Goal: Transaction & Acquisition: Purchase product/service

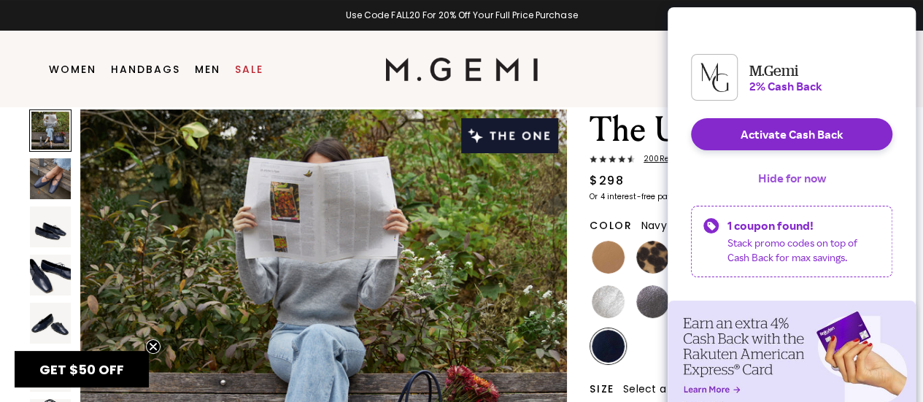
click at [815, 193] on button "Hide for now" at bounding box center [792, 178] width 91 height 32
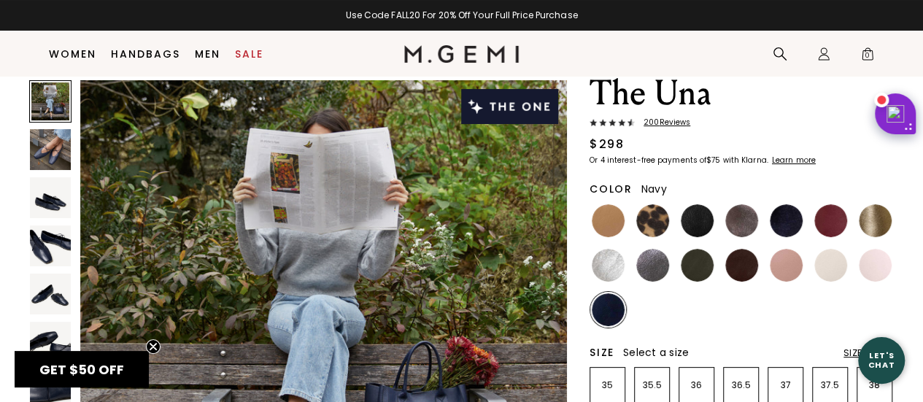
scroll to position [58, 0]
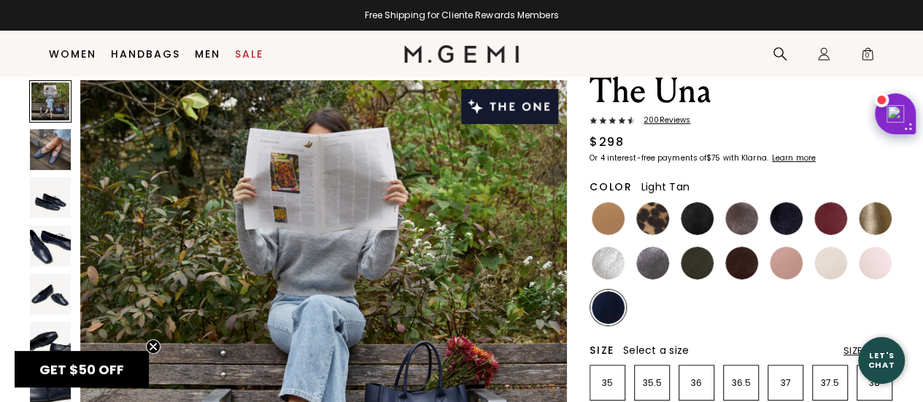
click at [600, 215] on img at bounding box center [608, 218] width 33 height 33
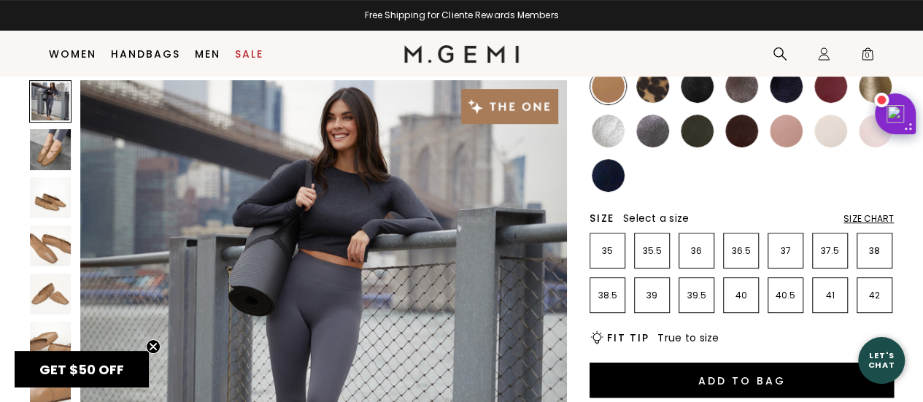
scroll to position [204, 0]
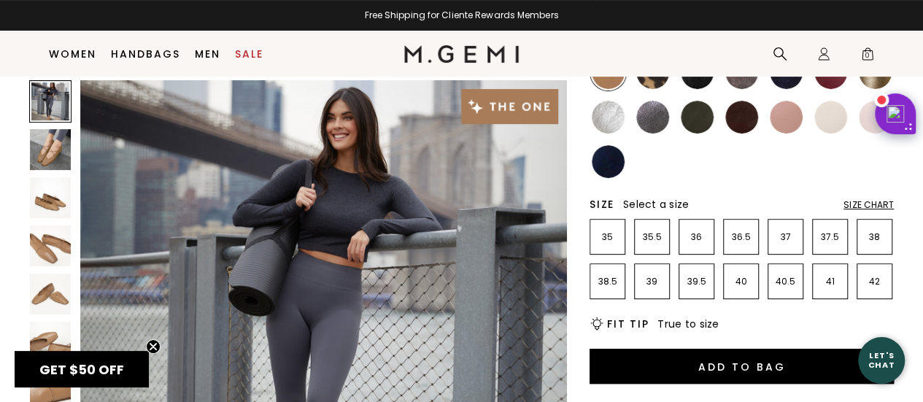
click at [37, 144] on img at bounding box center [50, 149] width 41 height 41
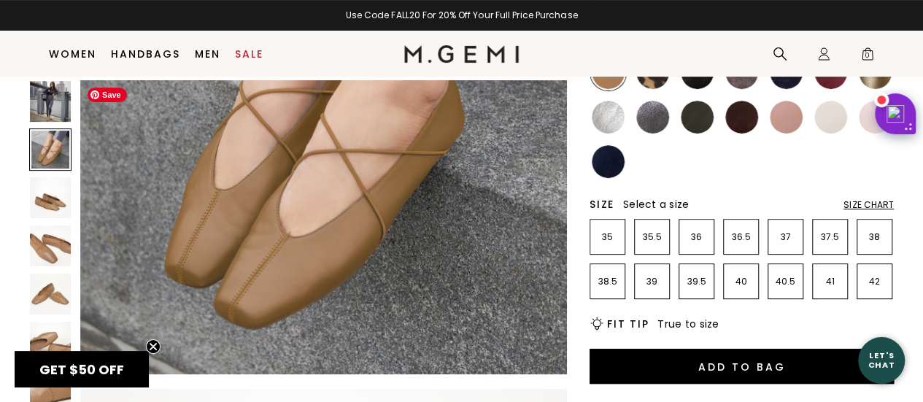
scroll to position [704, 0]
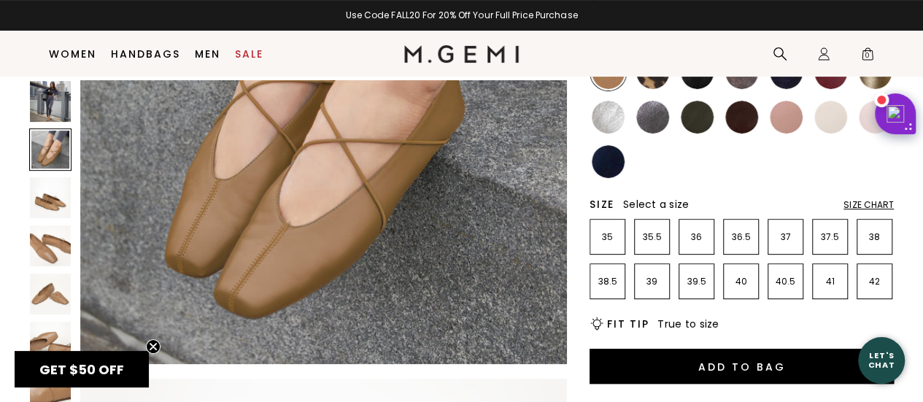
click at [64, 96] on img at bounding box center [50, 101] width 41 height 41
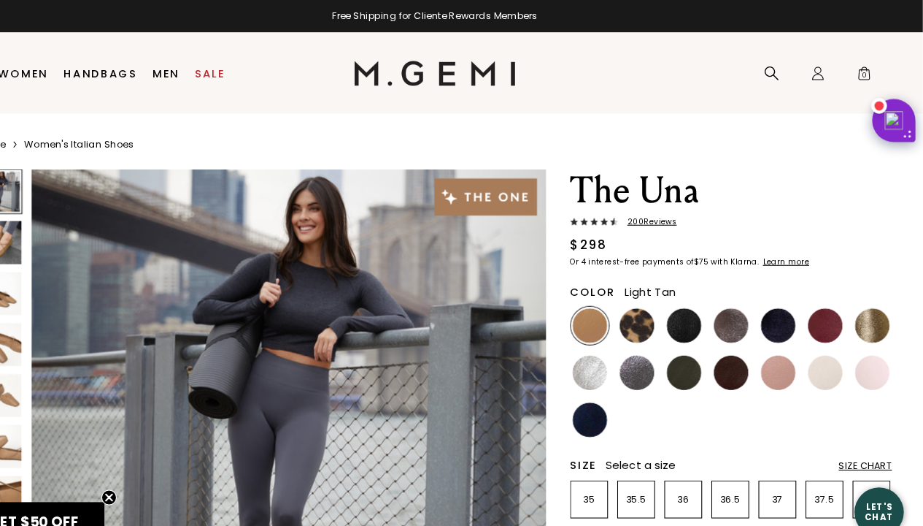
scroll to position [2, 0]
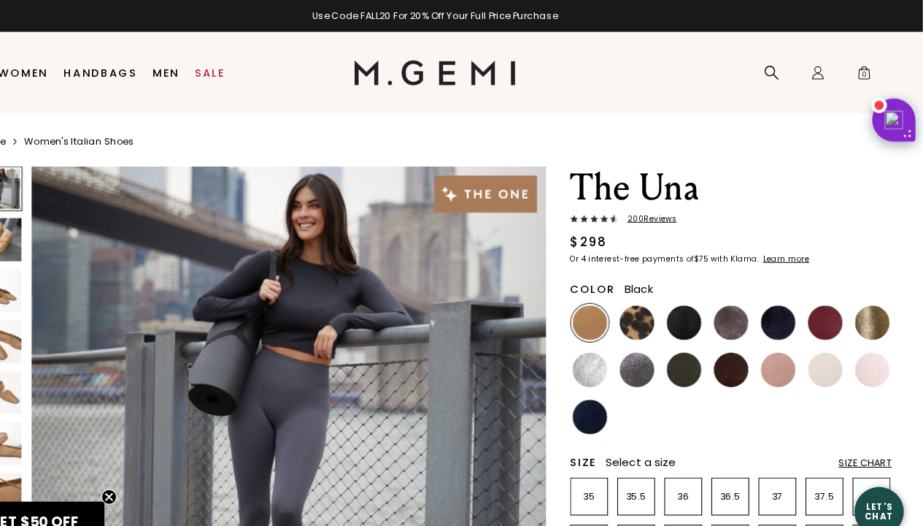
click at [700, 305] on img at bounding box center [697, 305] width 33 height 33
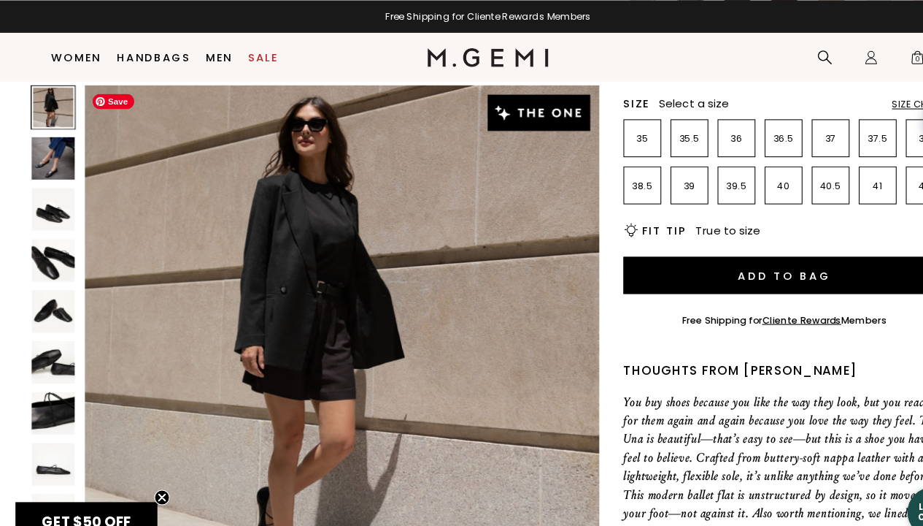
scroll to position [311, 0]
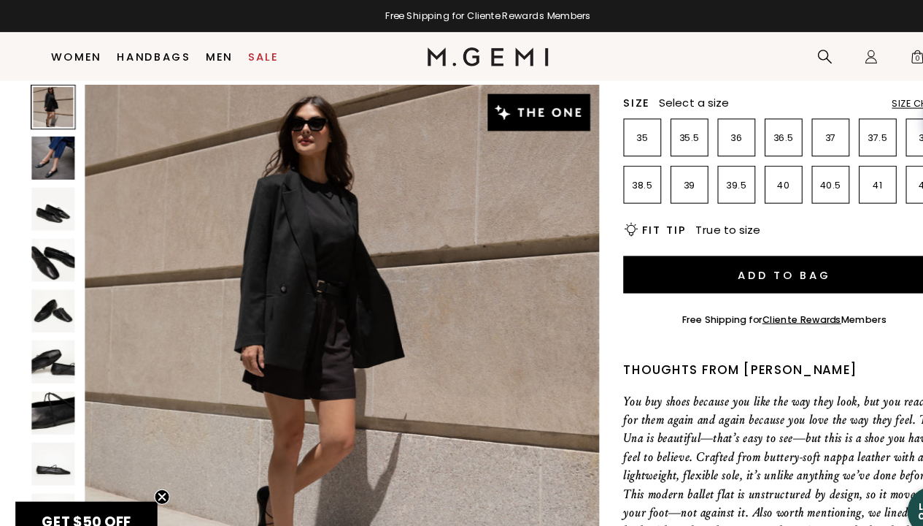
click at [47, 145] on img at bounding box center [50, 149] width 41 height 41
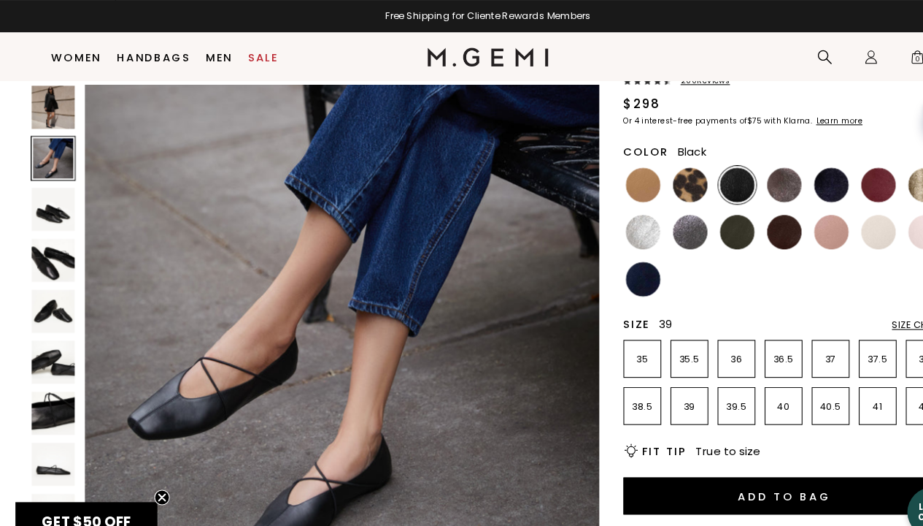
scroll to position [101, 0]
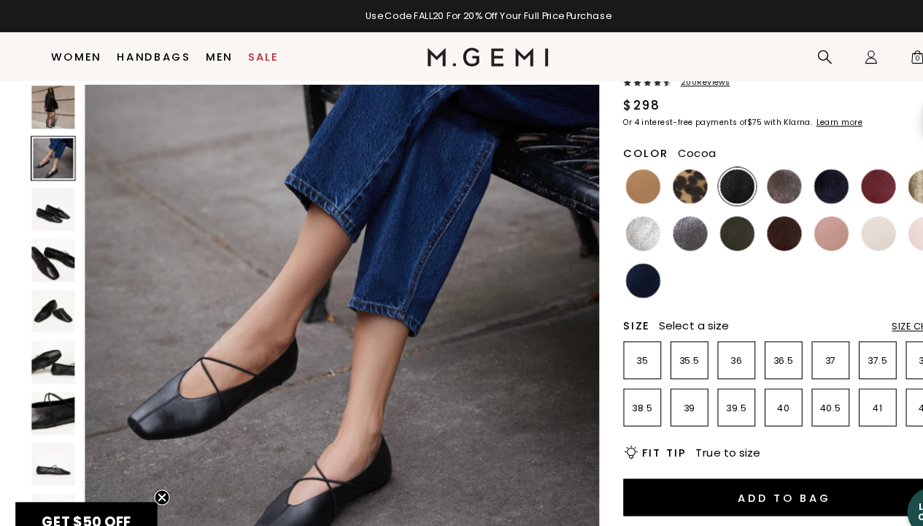
click at [744, 173] on img at bounding box center [742, 176] width 33 height 33
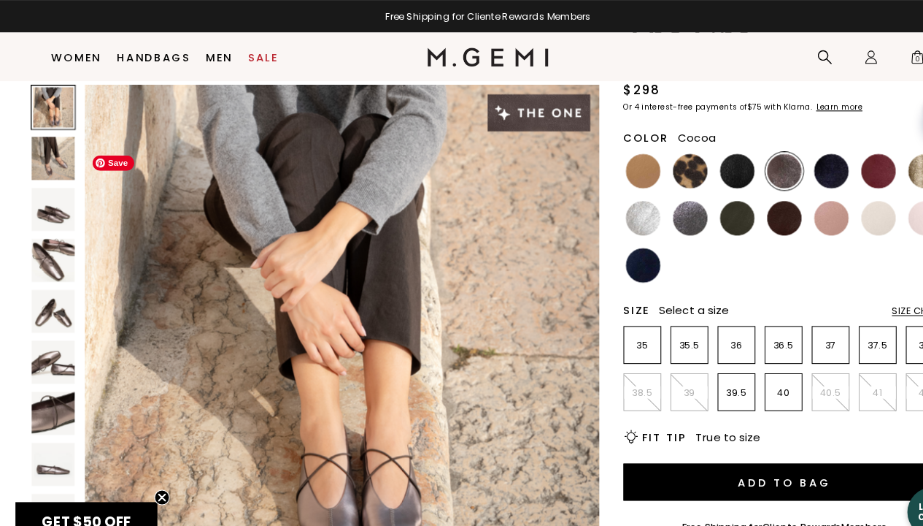
scroll to position [112, 0]
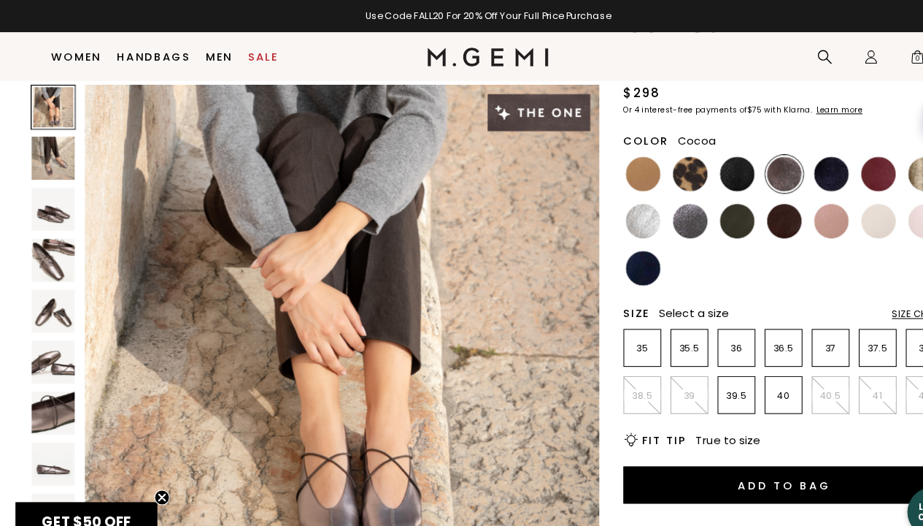
click at [55, 226] on img at bounding box center [50, 246] width 41 height 41
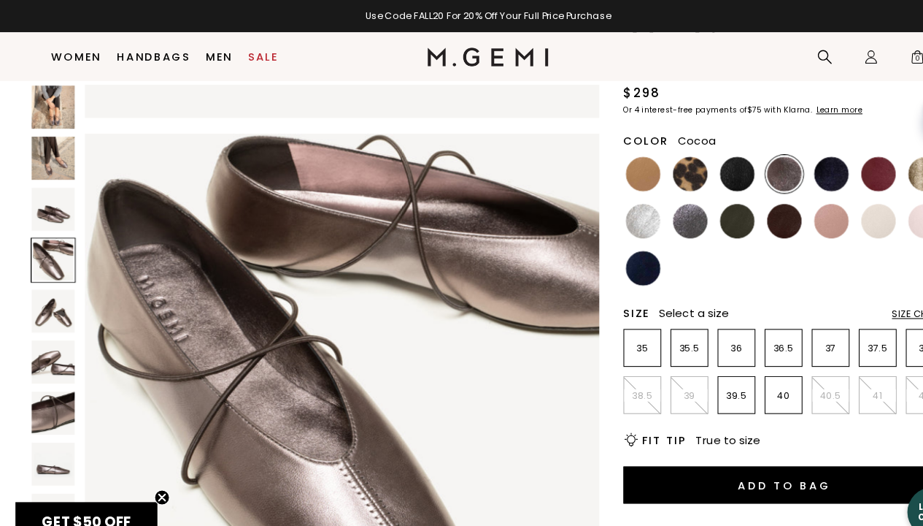
scroll to position [1470, 0]
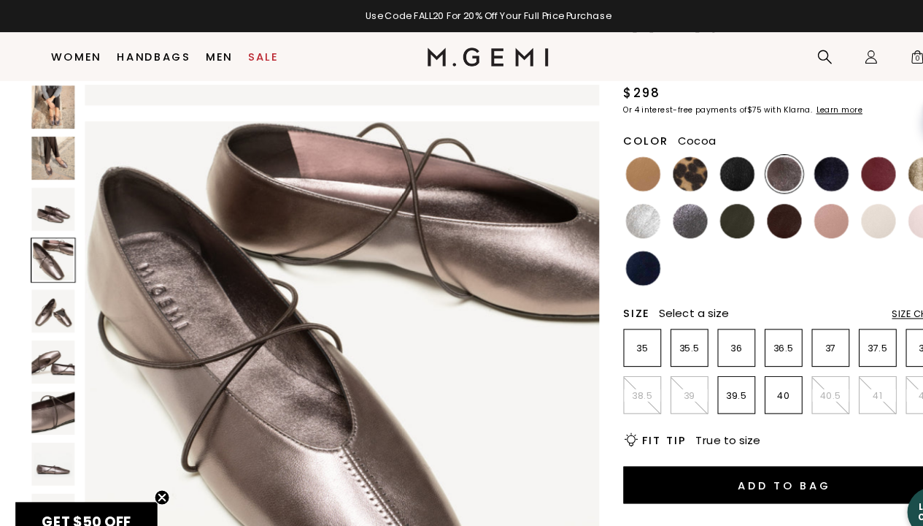
click at [47, 299] on img at bounding box center [50, 294] width 41 height 41
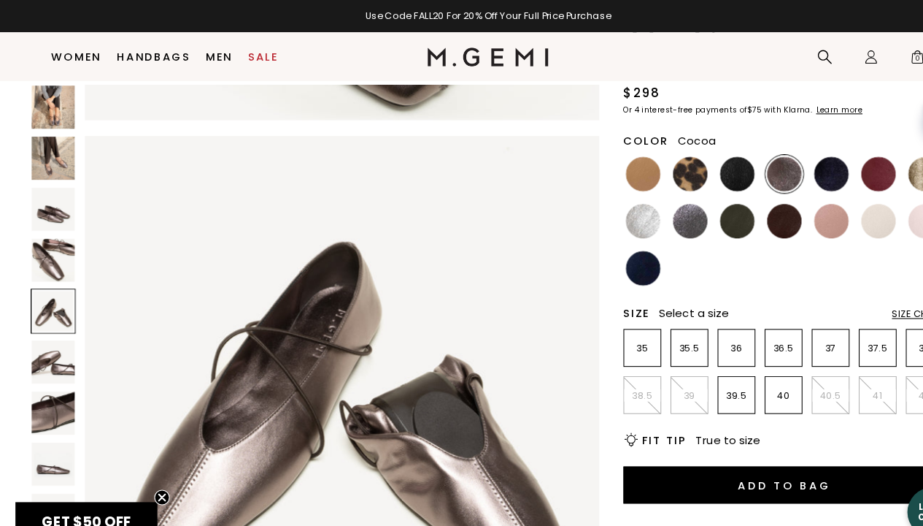
scroll to position [1961, 0]
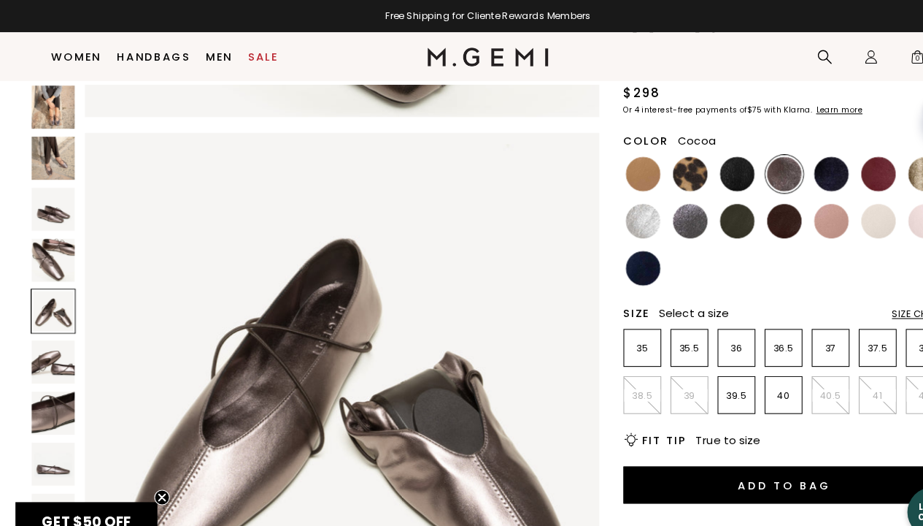
click at [42, 338] on img at bounding box center [50, 342] width 41 height 41
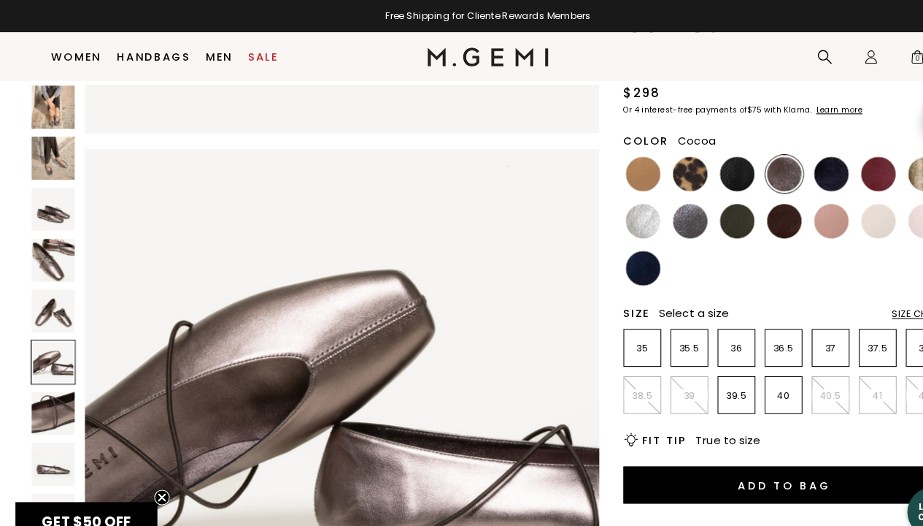
scroll to position [2450, 0]
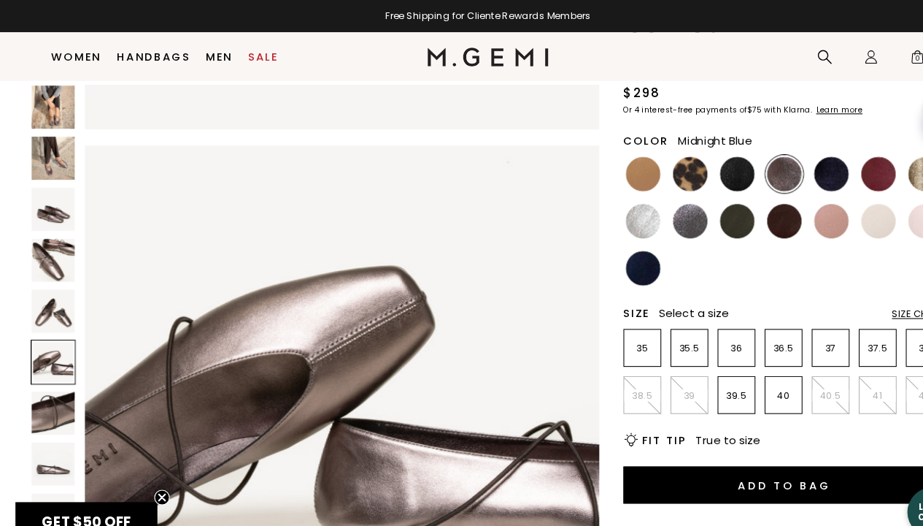
click at [784, 161] on img at bounding box center [786, 164] width 33 height 33
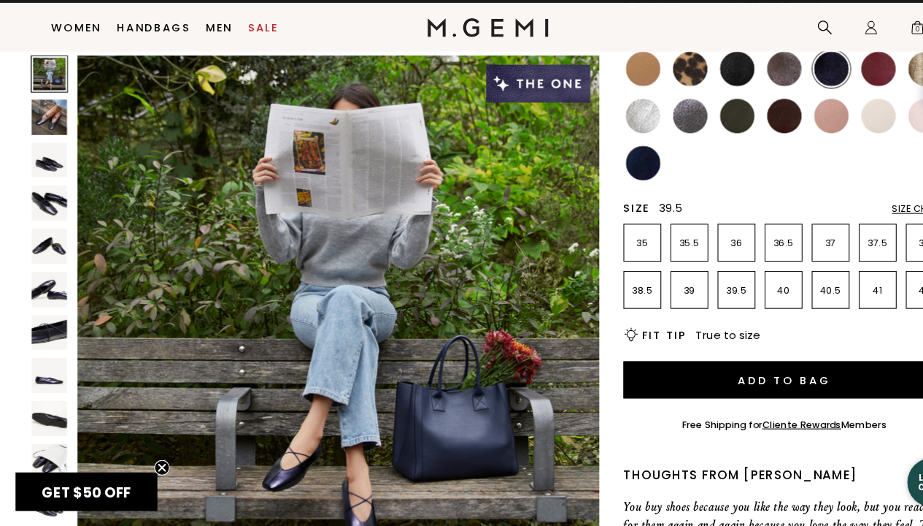
scroll to position [183, 0]
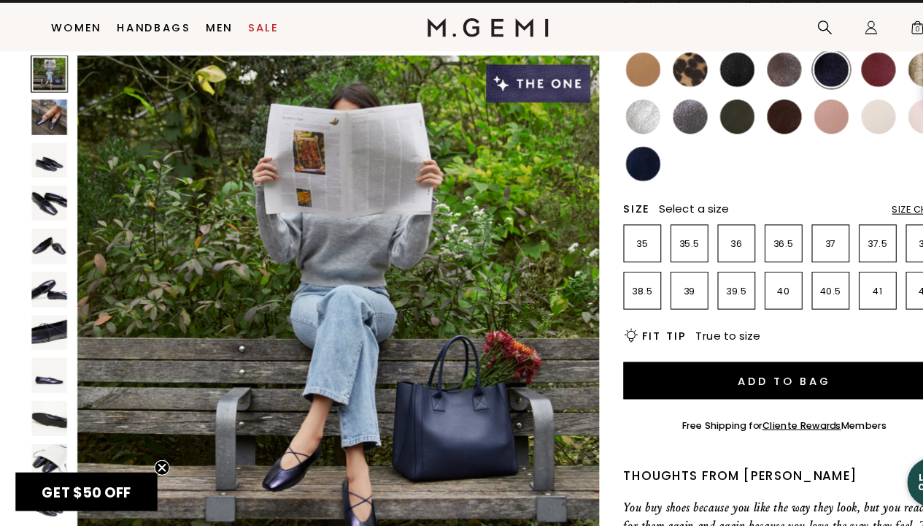
click at [58, 134] on img at bounding box center [47, 139] width 34 height 34
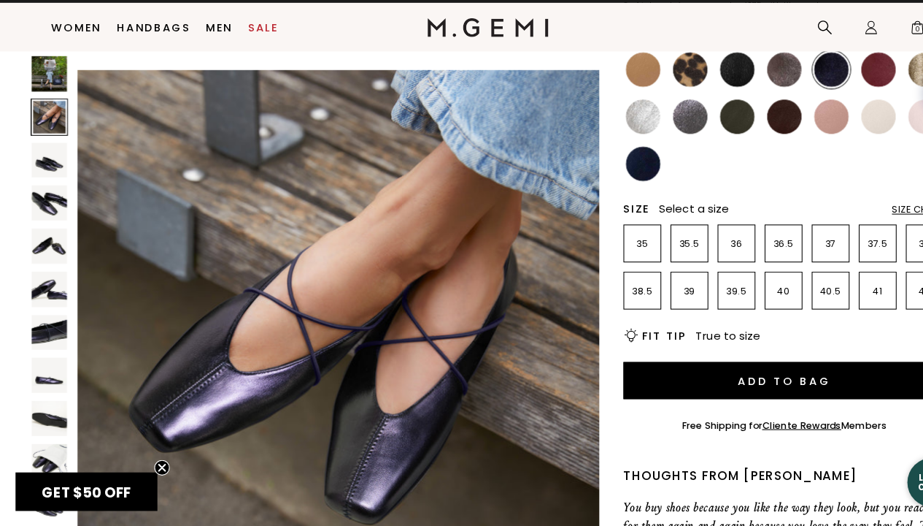
scroll to position [498, 0]
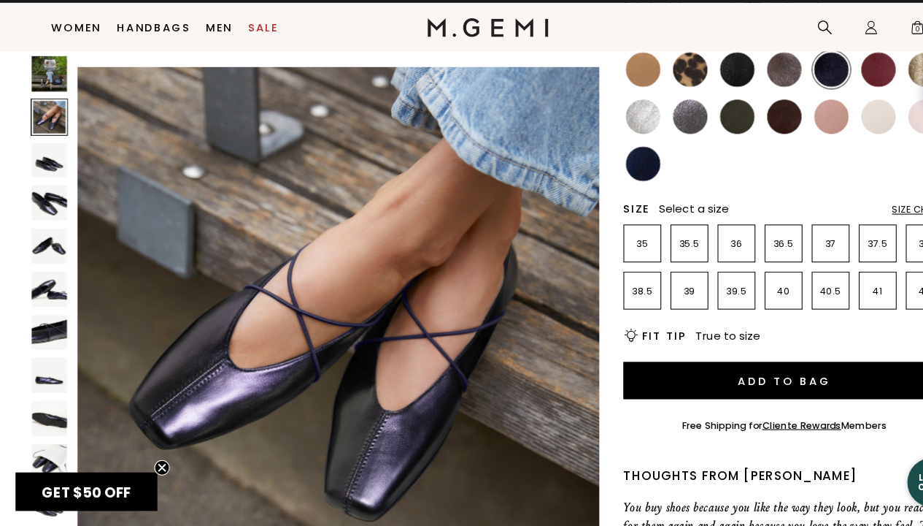
click at [45, 100] on img at bounding box center [47, 98] width 34 height 34
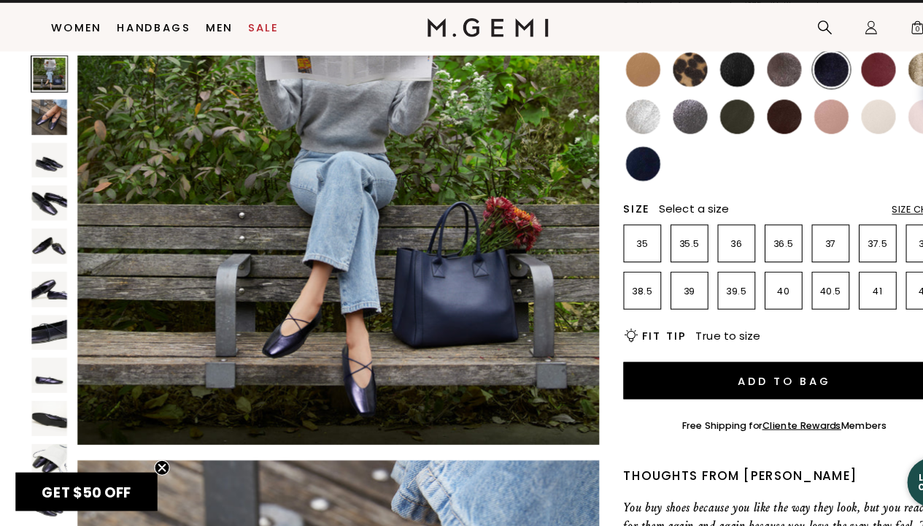
scroll to position [182, 0]
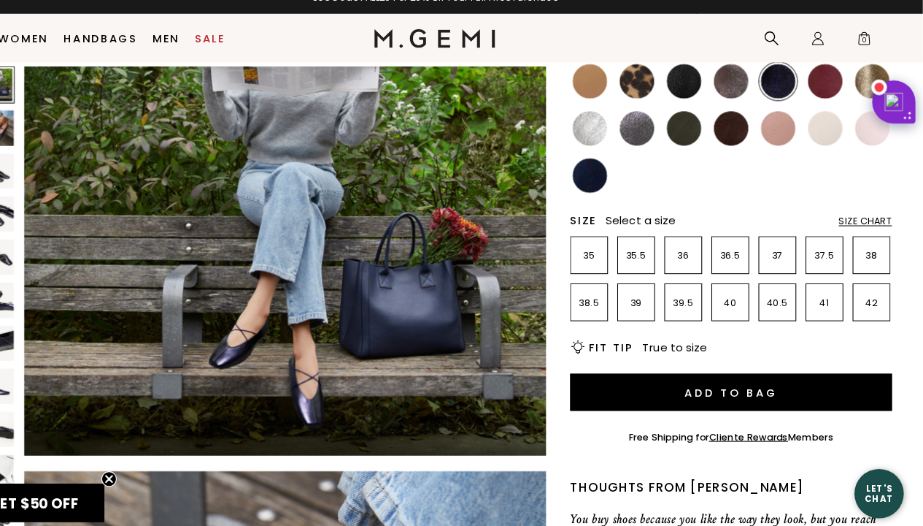
click at [827, 93] on img at bounding box center [831, 94] width 33 height 33
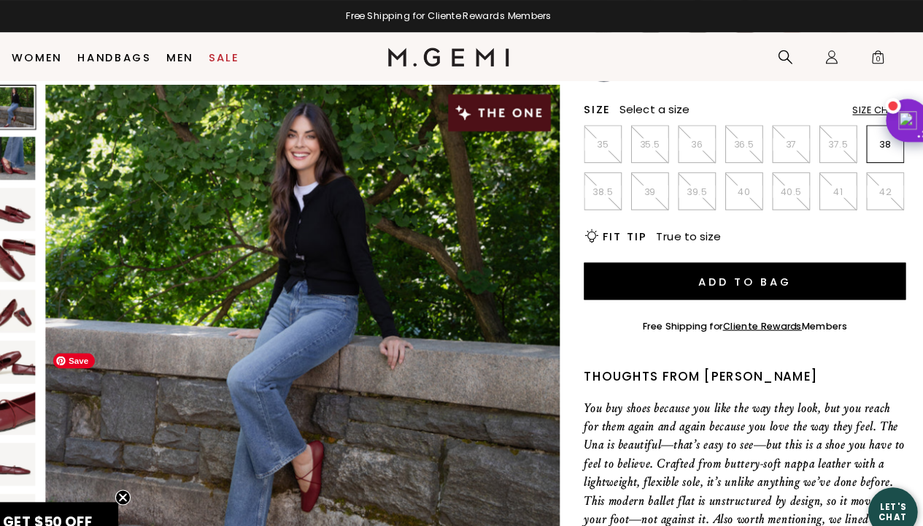
scroll to position [286, 0]
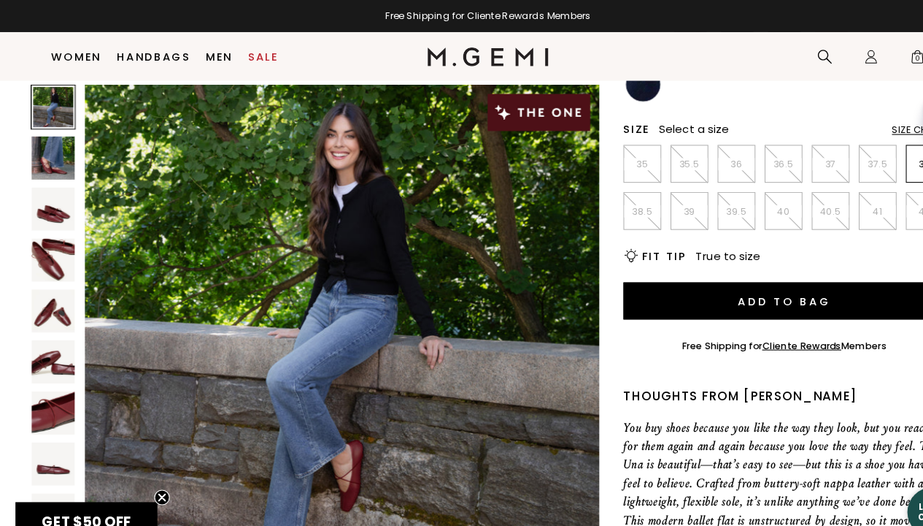
click at [52, 155] on img at bounding box center [50, 149] width 41 height 41
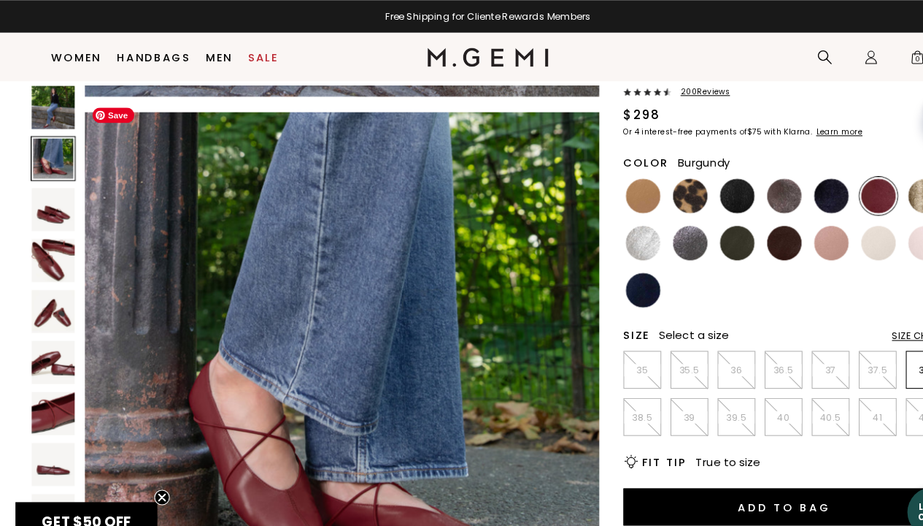
scroll to position [568, 0]
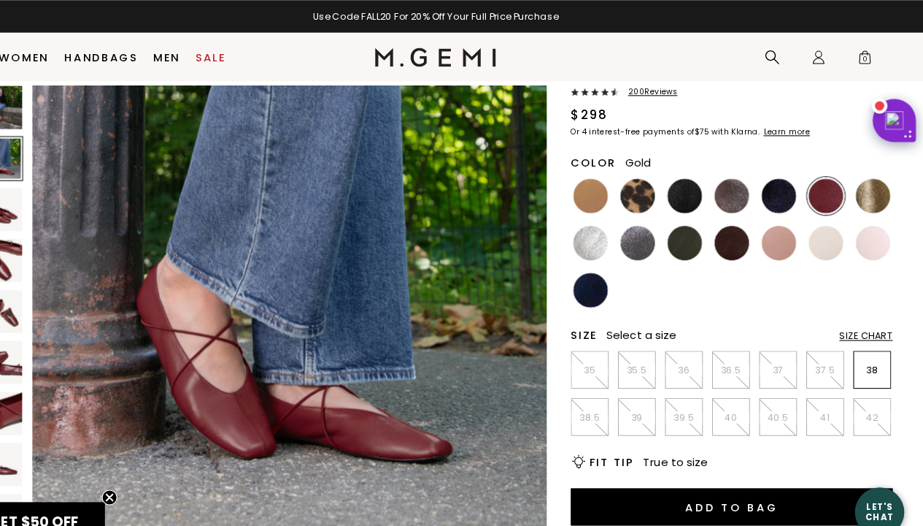
click at [888, 177] on img at bounding box center [875, 185] width 33 height 33
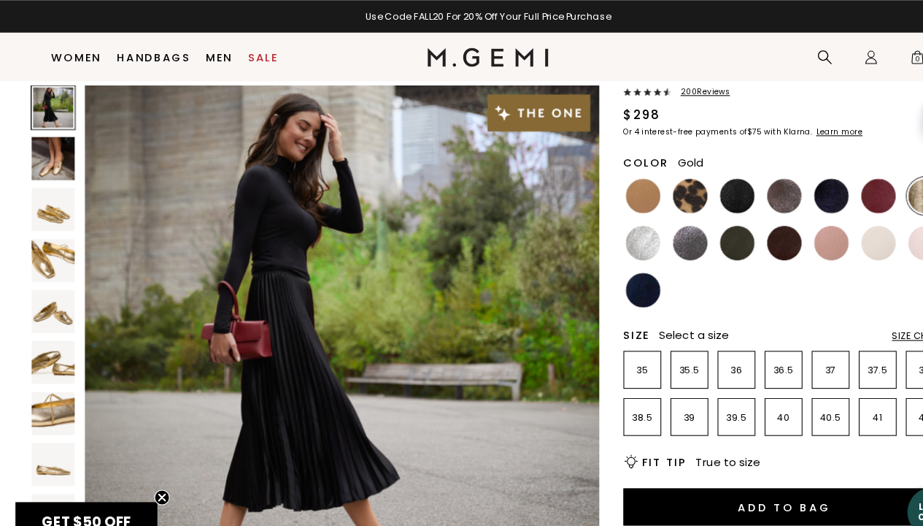
click at [53, 143] on img at bounding box center [50, 149] width 41 height 41
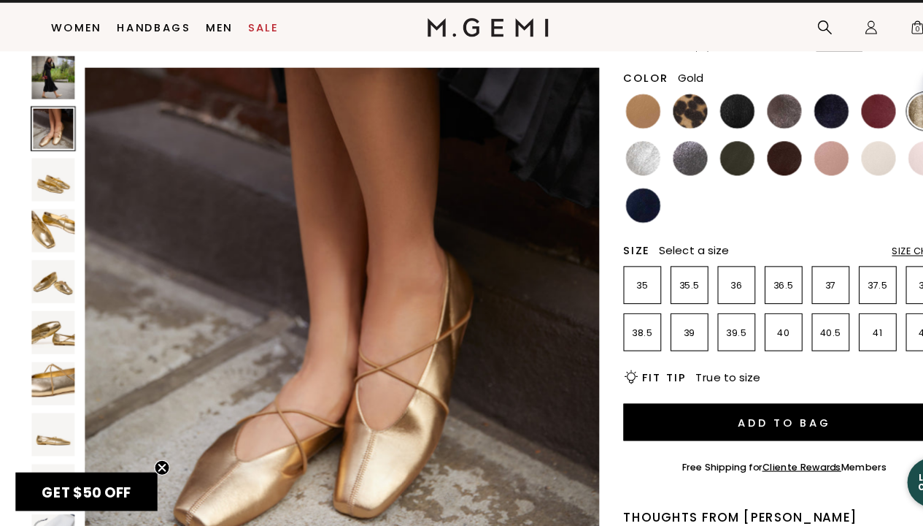
scroll to position [153, 0]
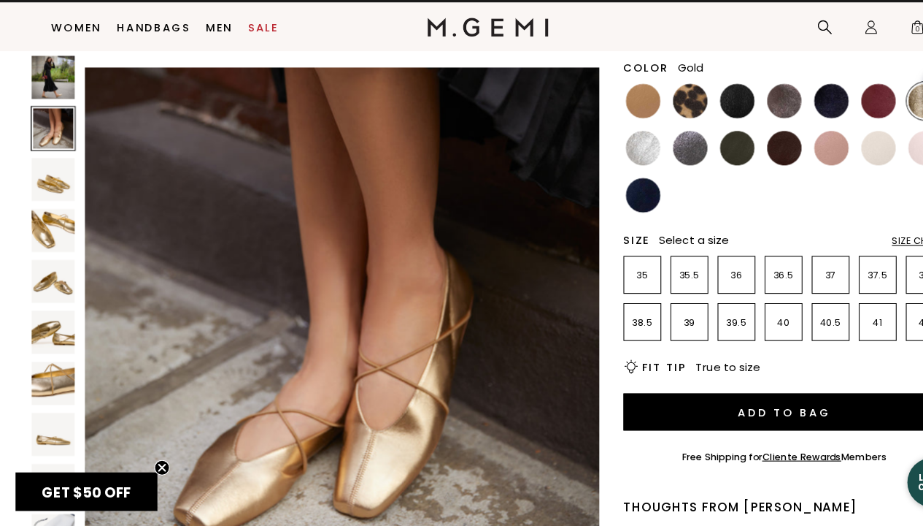
click at [47, 201] on img at bounding box center [50, 197] width 41 height 41
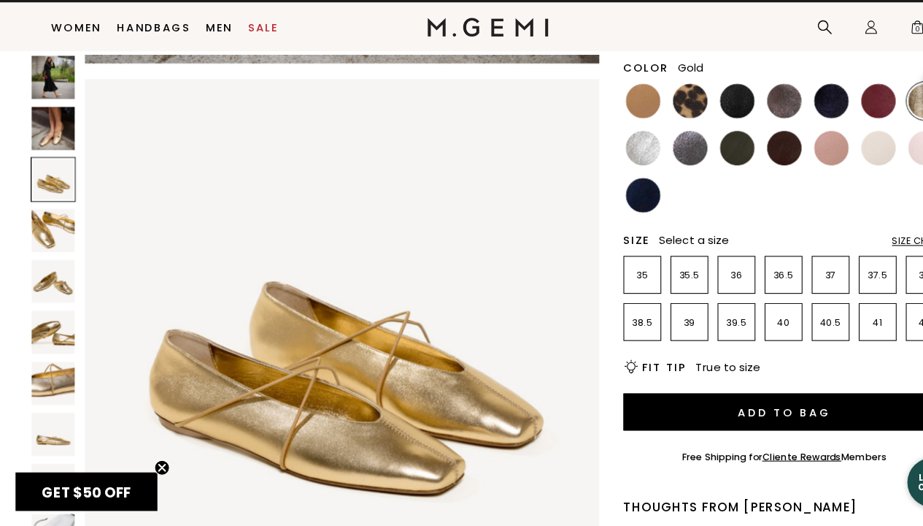
click at [39, 240] on img at bounding box center [50, 246] width 41 height 41
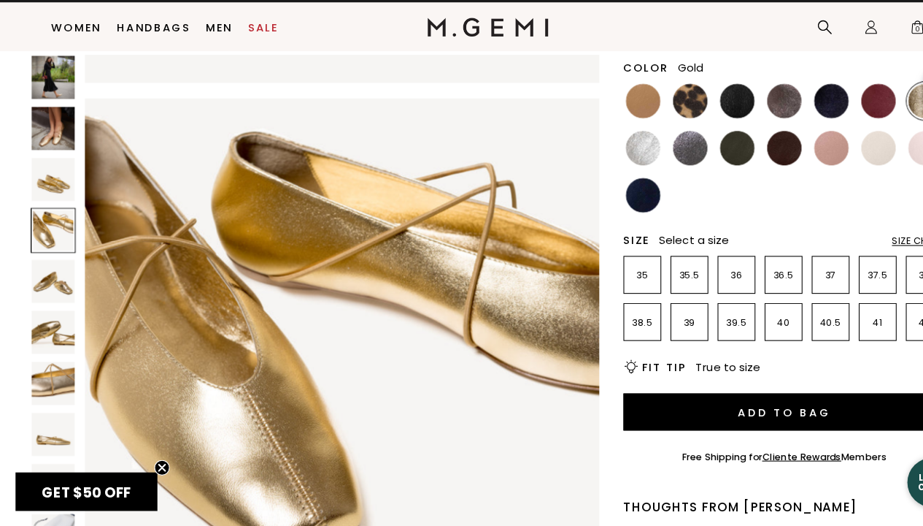
scroll to position [1470, 0]
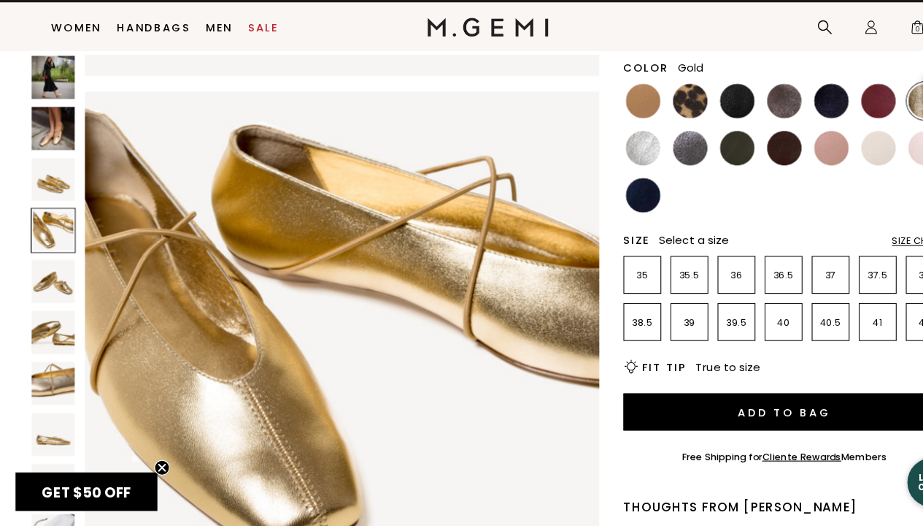
click at [23, 301] on section "Home Women's Italian Shoes The Una 200 Review s $298 Or 4 interest-free payment…" at bounding box center [461, 473] width 923 height 1101
click at [36, 350] on img at bounding box center [50, 342] width 41 height 41
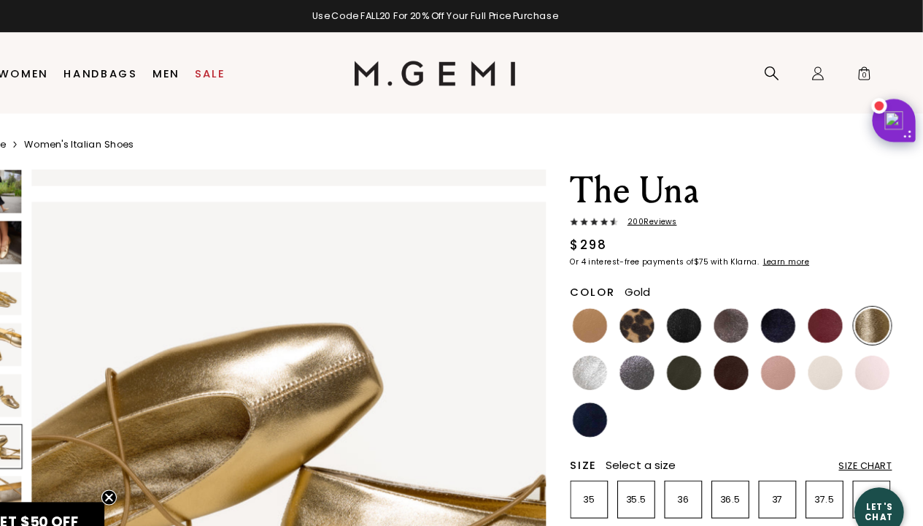
scroll to position [6, 0]
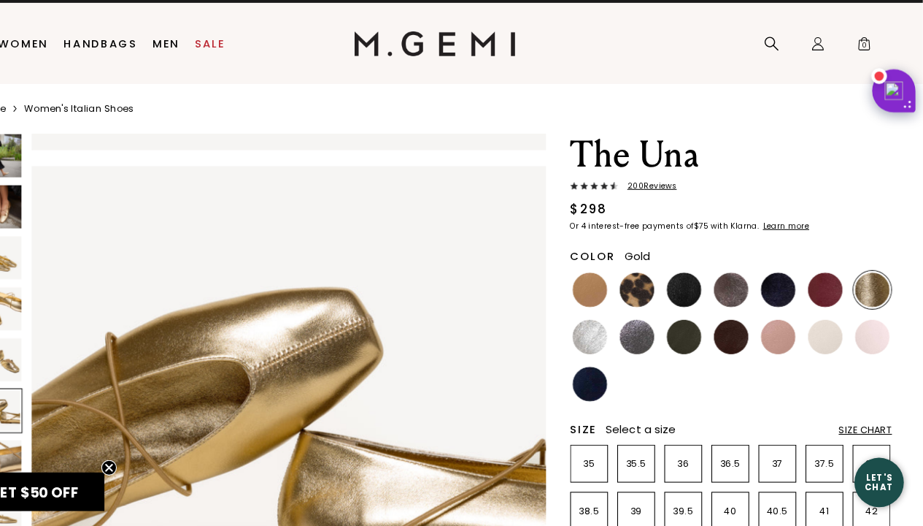
click at [51, 167] on img at bounding box center [50, 175] width 41 height 41
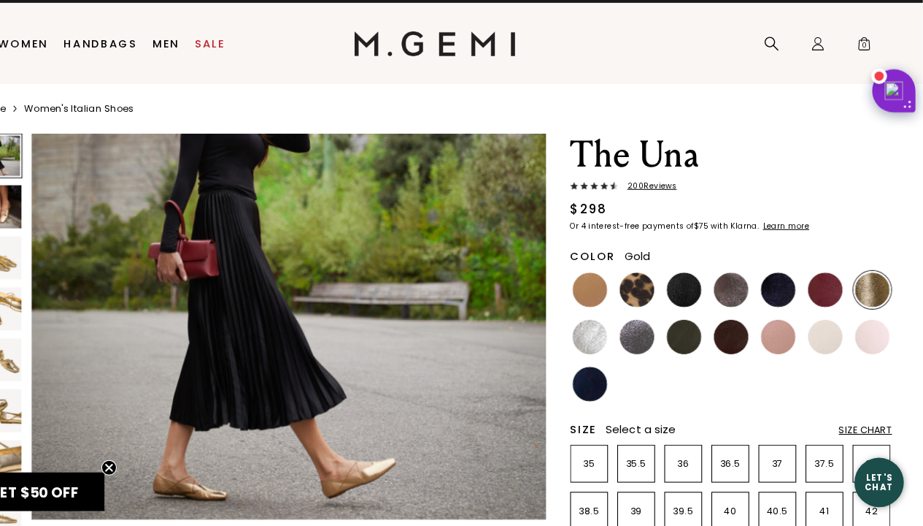
scroll to position [126, 0]
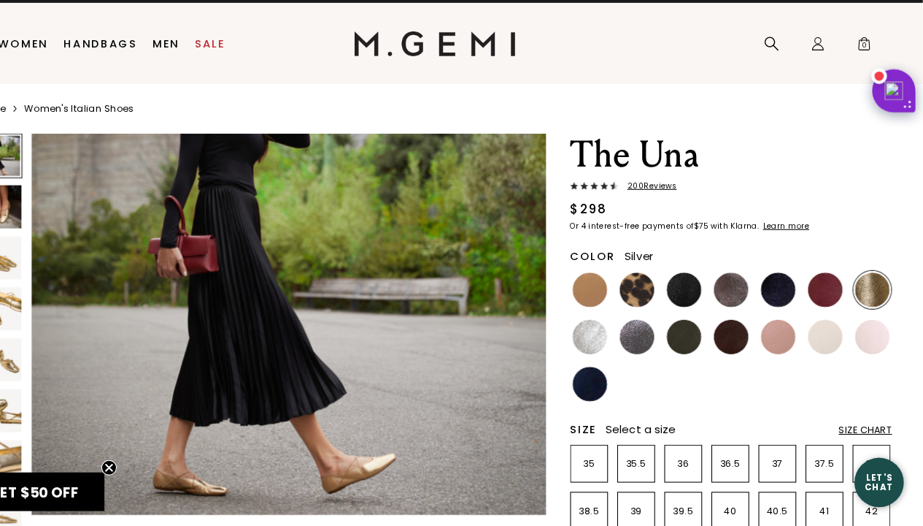
click at [601, 346] on img at bounding box center [608, 346] width 33 height 33
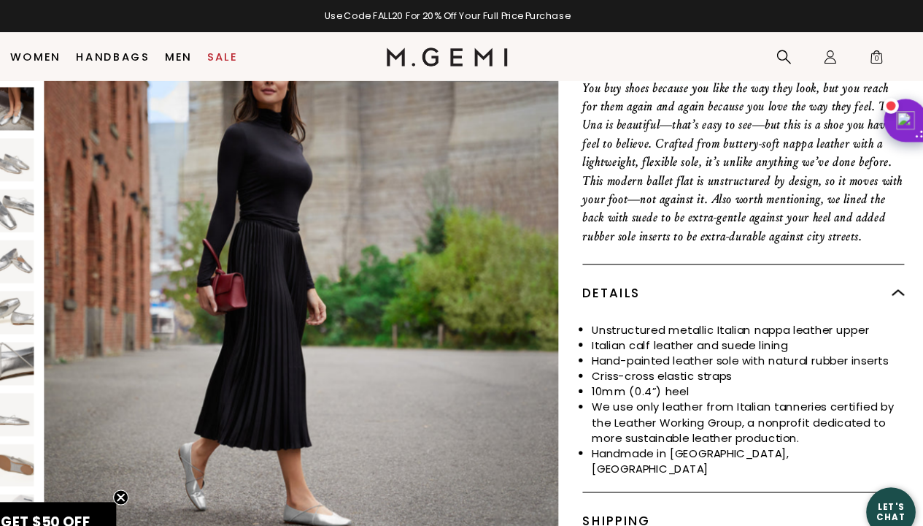
scroll to position [607, 0]
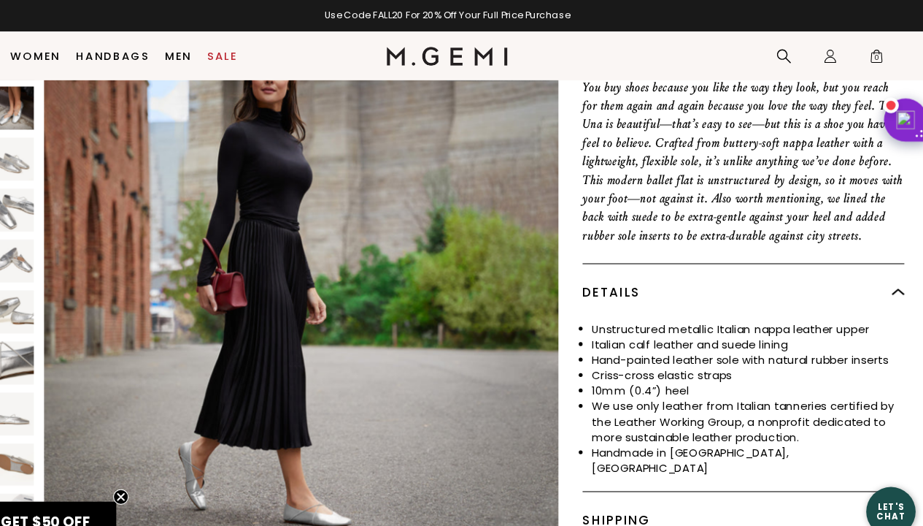
click at [39, 93] on img at bounding box center [50, 102] width 41 height 41
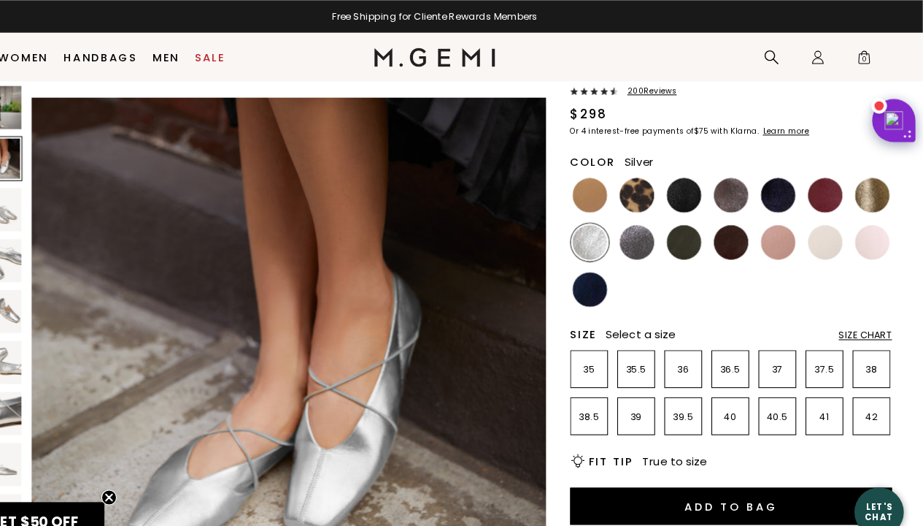
scroll to position [0, 0]
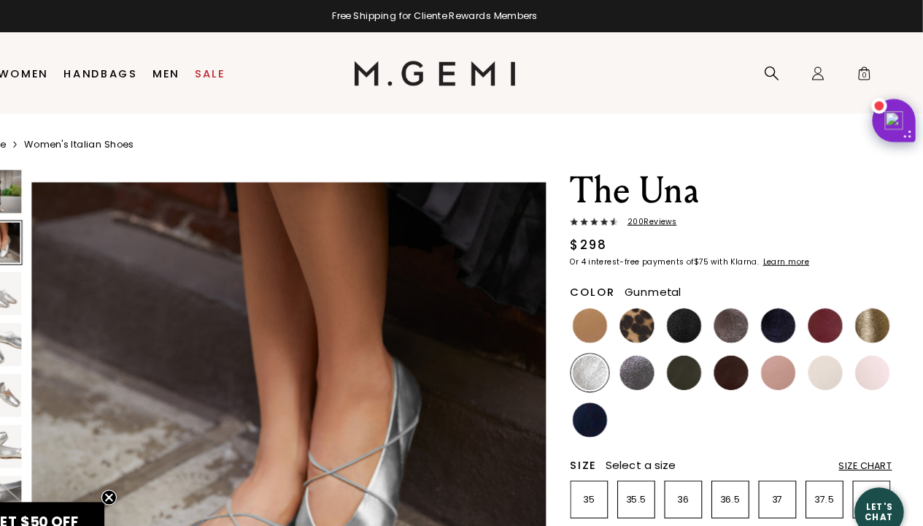
click at [652, 342] on img at bounding box center [652, 352] width 33 height 33
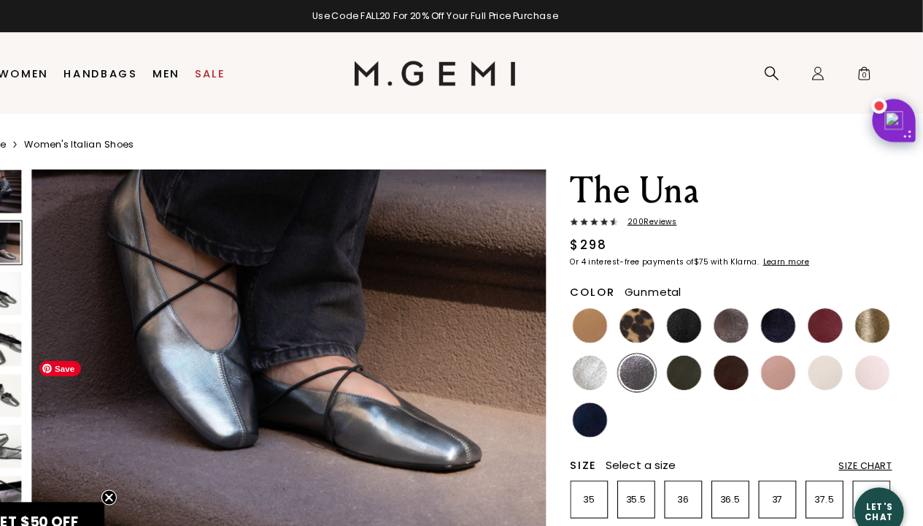
scroll to position [650, 0]
click at [50, 269] on img at bounding box center [50, 277] width 41 height 41
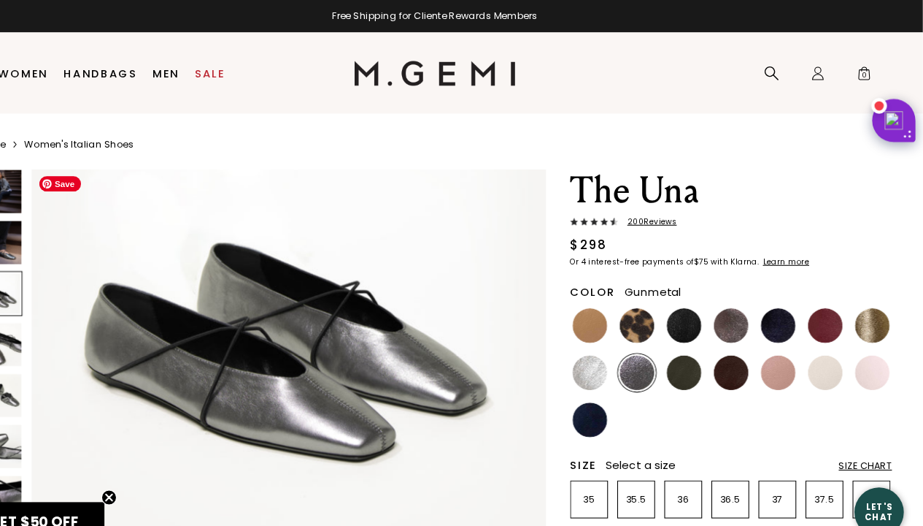
scroll to position [1125, 0]
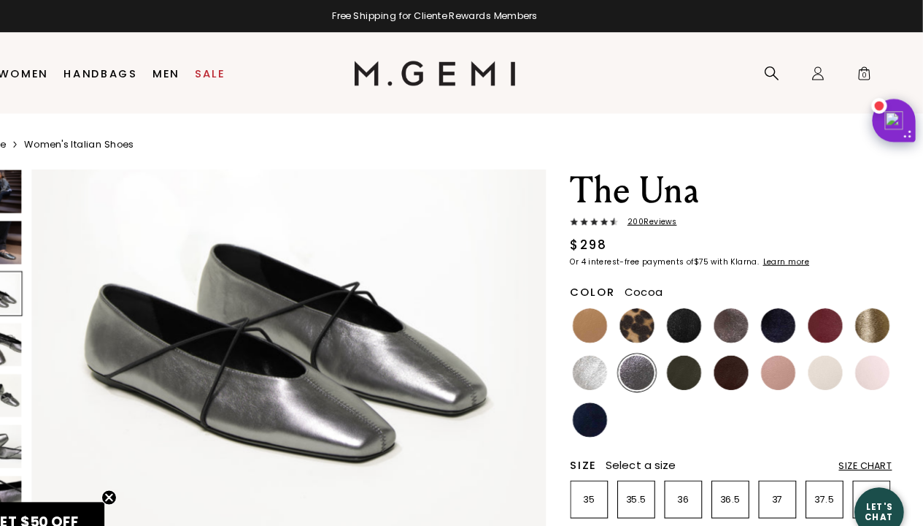
click at [739, 307] on img at bounding box center [742, 307] width 33 height 33
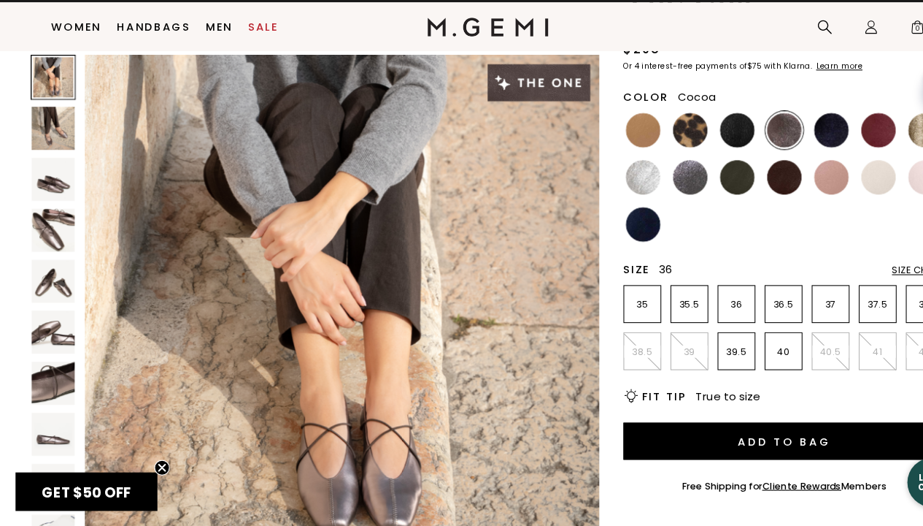
scroll to position [124, 0]
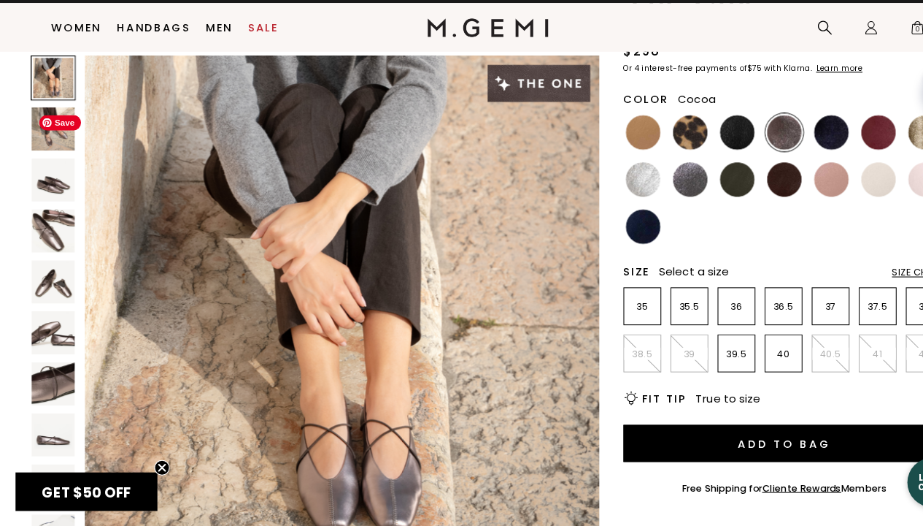
click at [48, 145] on span "Save" at bounding box center [56, 143] width 39 height 15
click at [34, 148] on img at bounding box center [50, 149] width 41 height 41
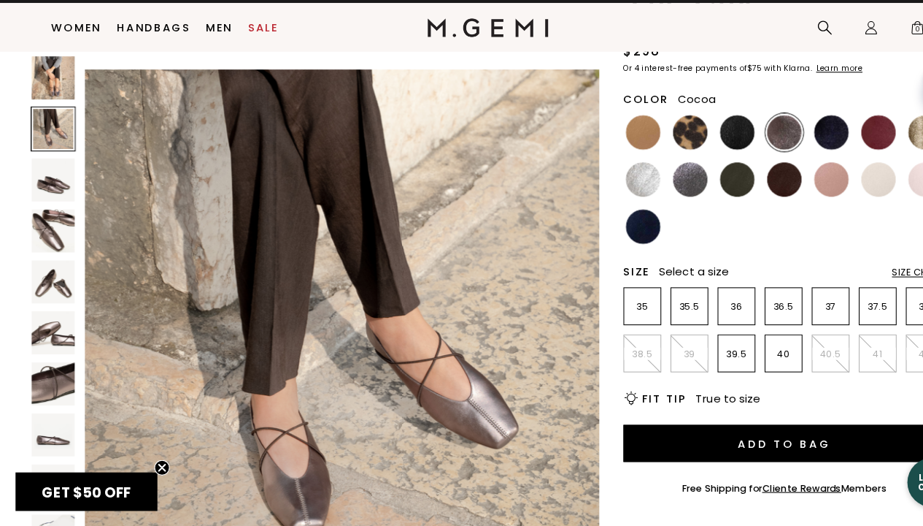
scroll to position [490, 0]
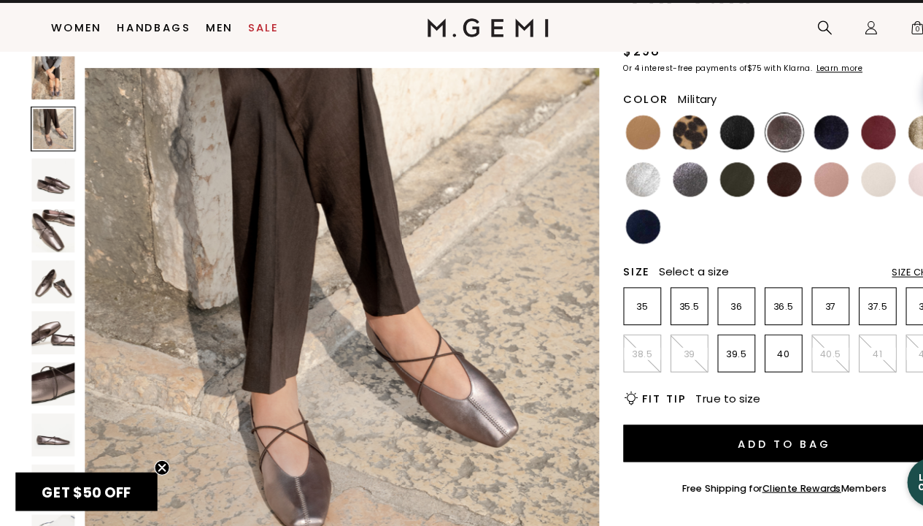
click at [697, 198] on img at bounding box center [697, 197] width 33 height 33
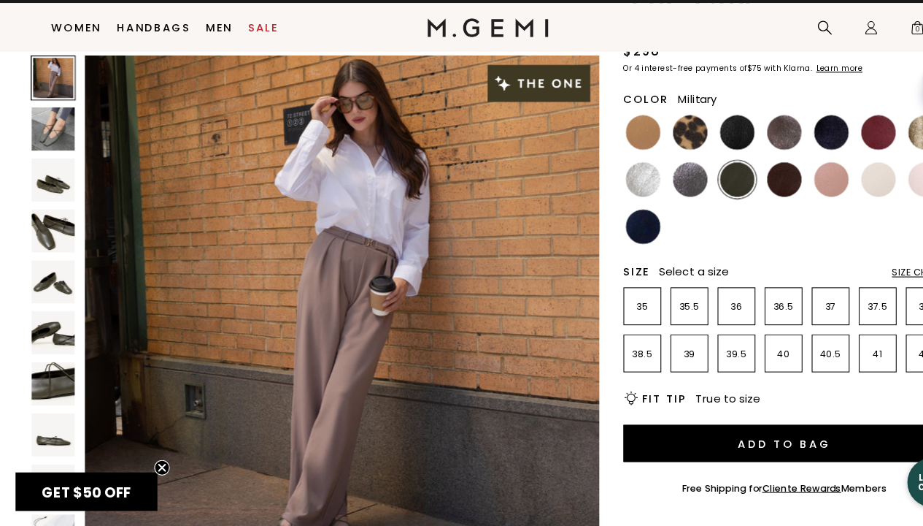
click at [48, 143] on img at bounding box center [50, 149] width 41 height 41
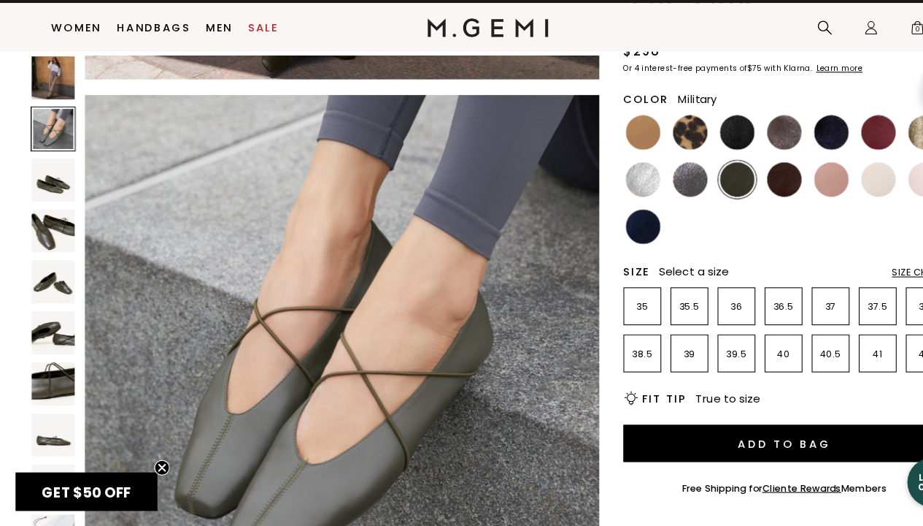
scroll to position [490, 0]
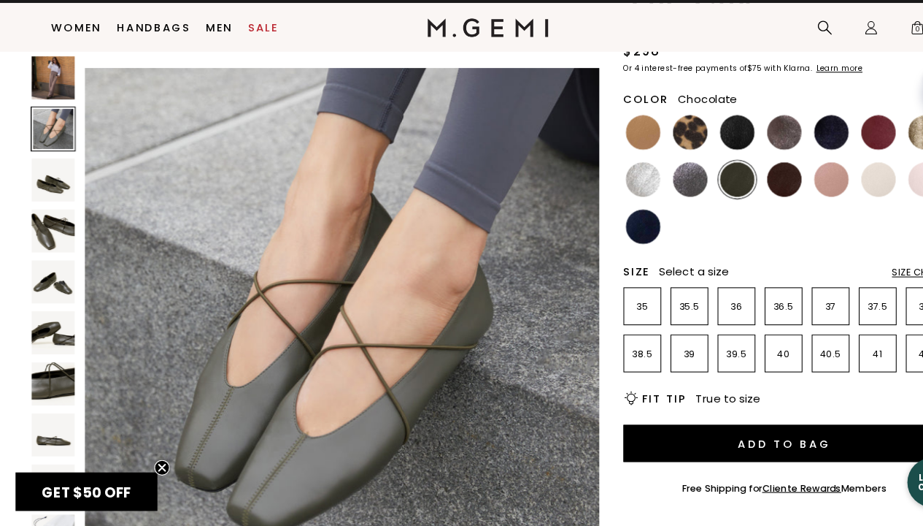
click at [743, 194] on img at bounding box center [742, 197] width 33 height 33
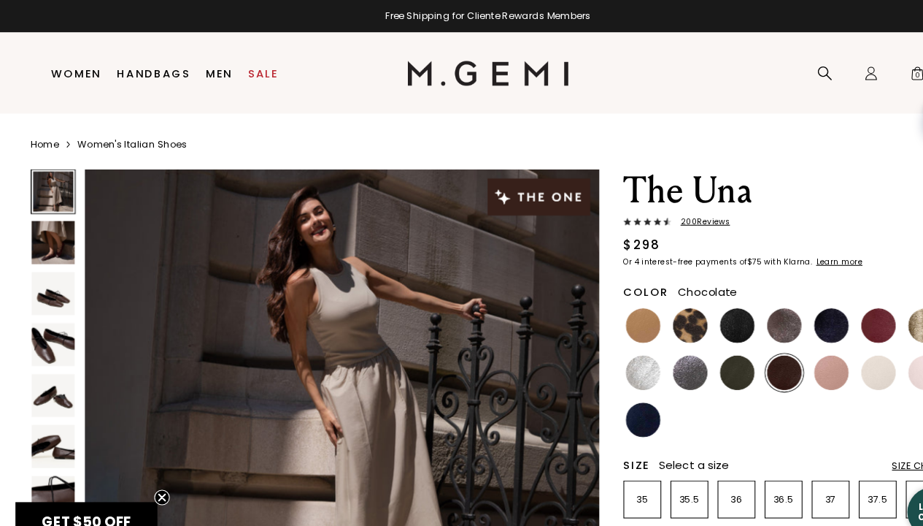
click at [51, 230] on img at bounding box center [50, 229] width 41 height 41
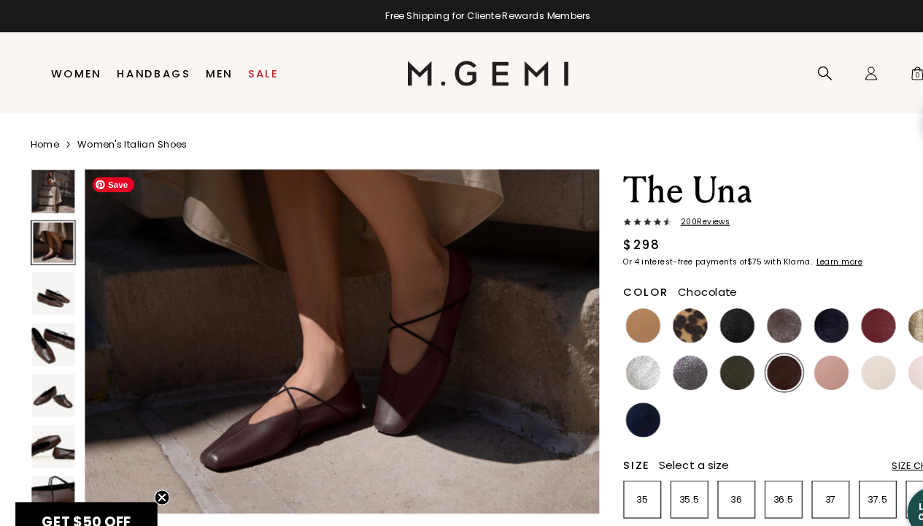
scroll to position [695, 0]
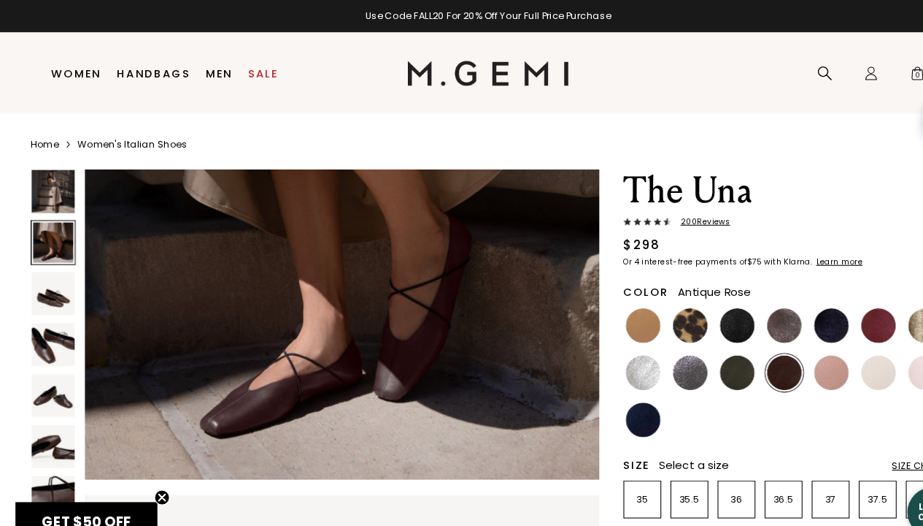
click at [802, 354] on div at bounding box center [787, 352] width 36 height 36
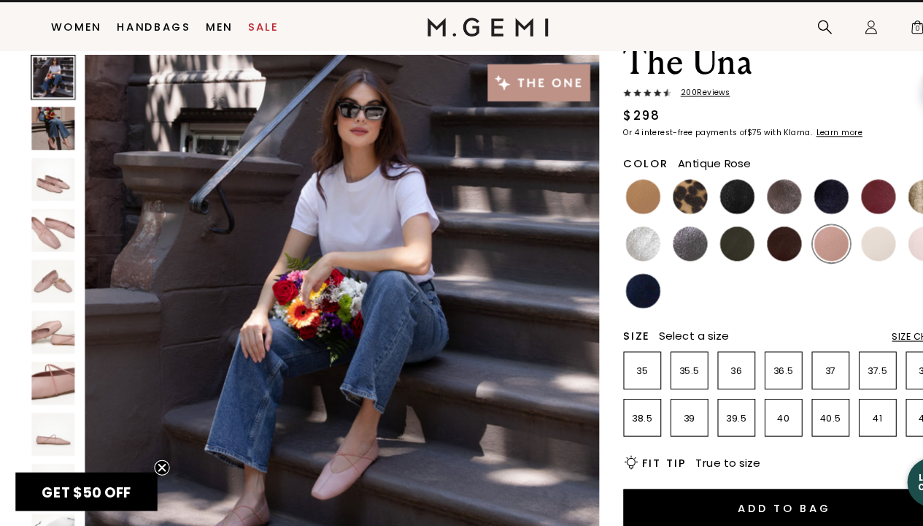
scroll to position [83, 0]
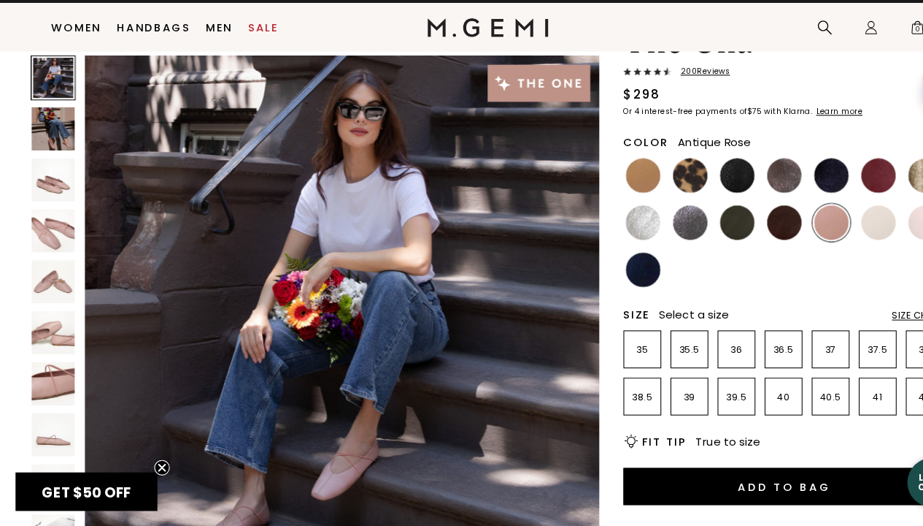
click at [42, 141] on img at bounding box center [50, 149] width 41 height 41
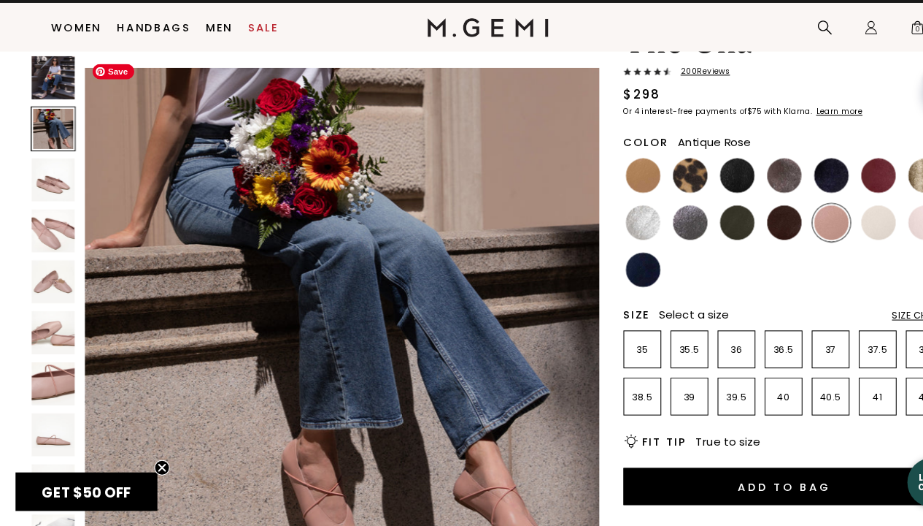
scroll to position [608, 0]
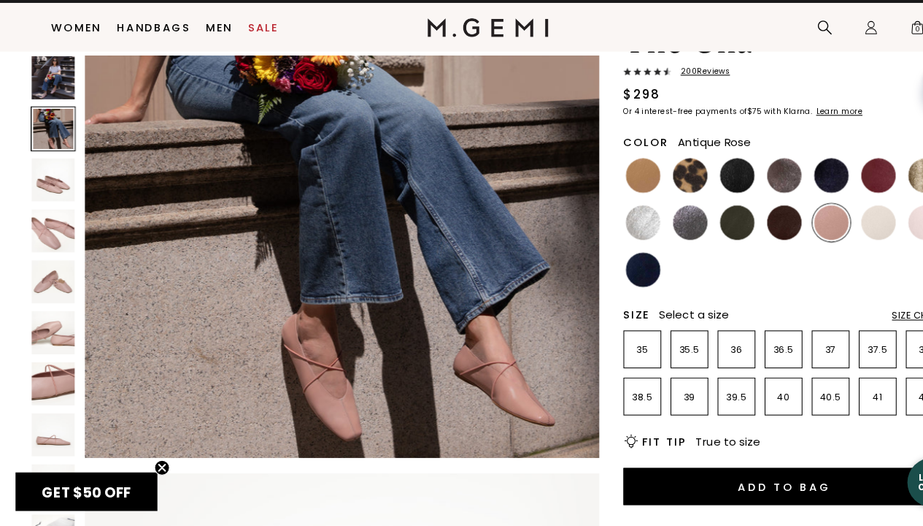
click at [55, 197] on img at bounding box center [50, 197] width 41 height 41
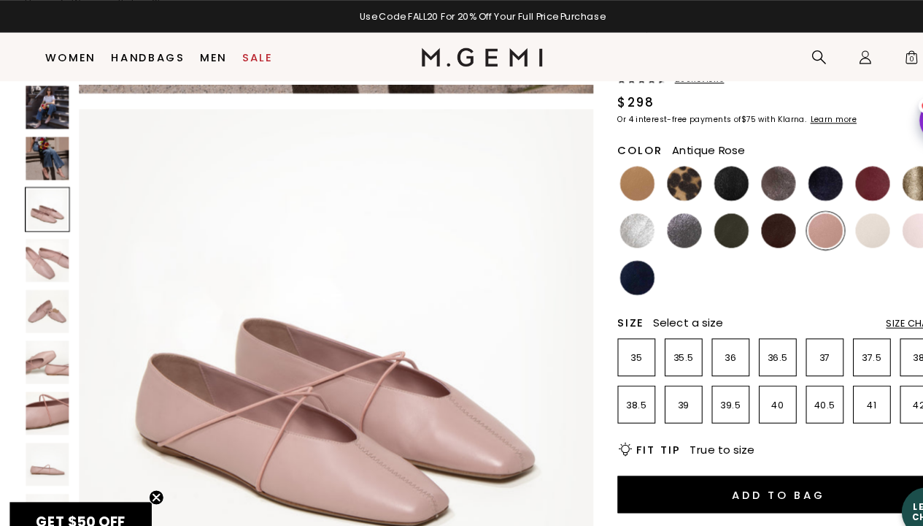
scroll to position [92, 0]
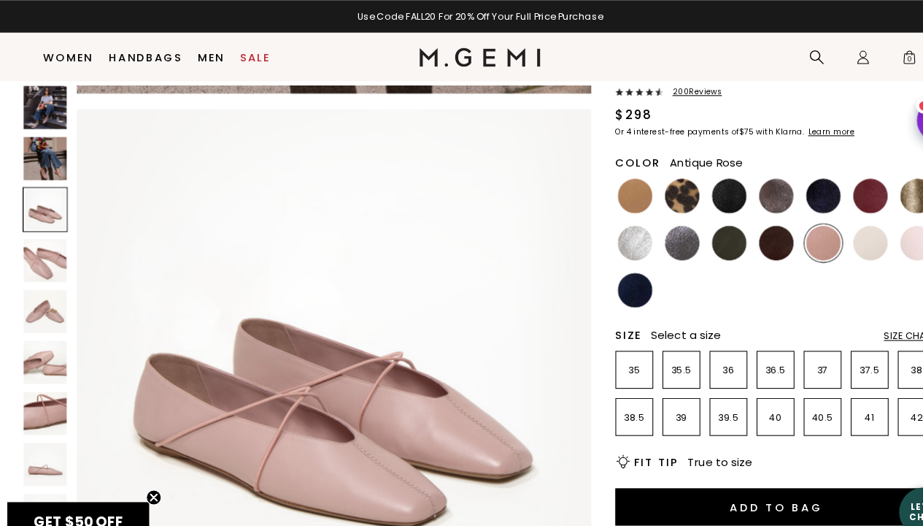
click at [61, 140] on img at bounding box center [50, 149] width 41 height 41
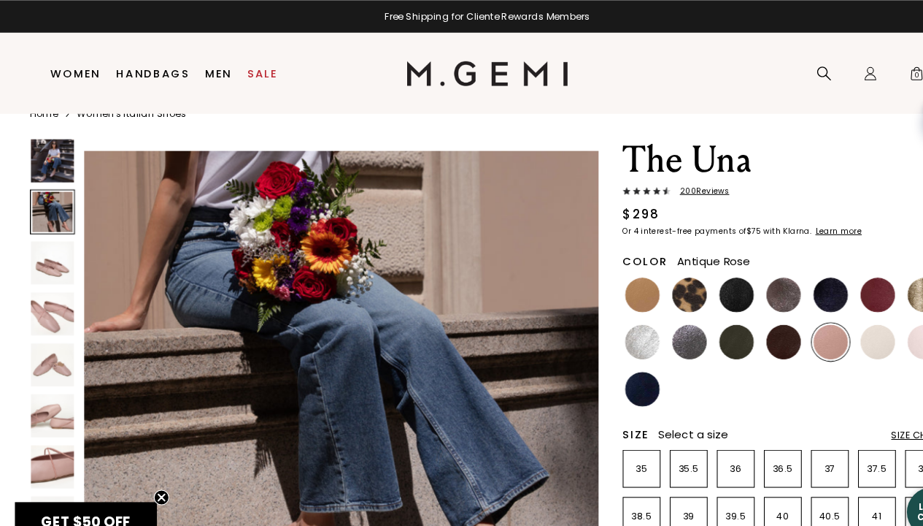
scroll to position [39, 0]
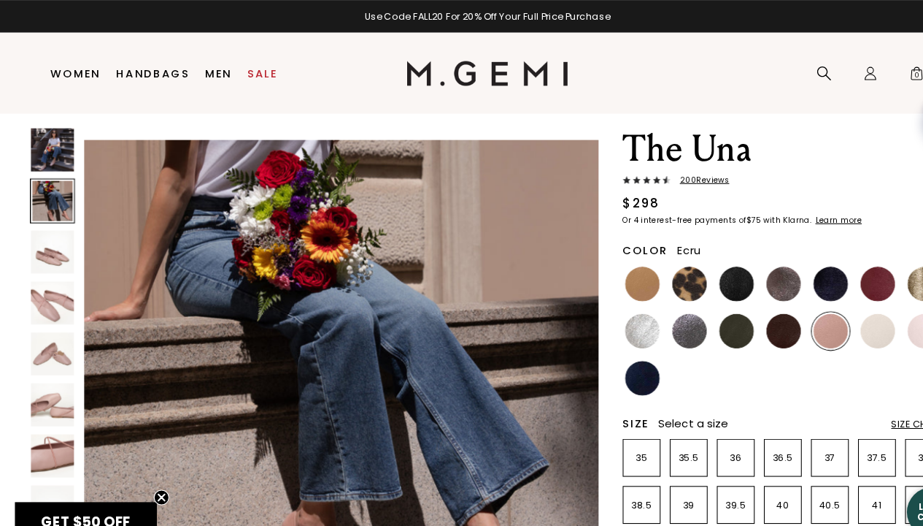
click at [822, 312] on img at bounding box center [831, 312] width 33 height 33
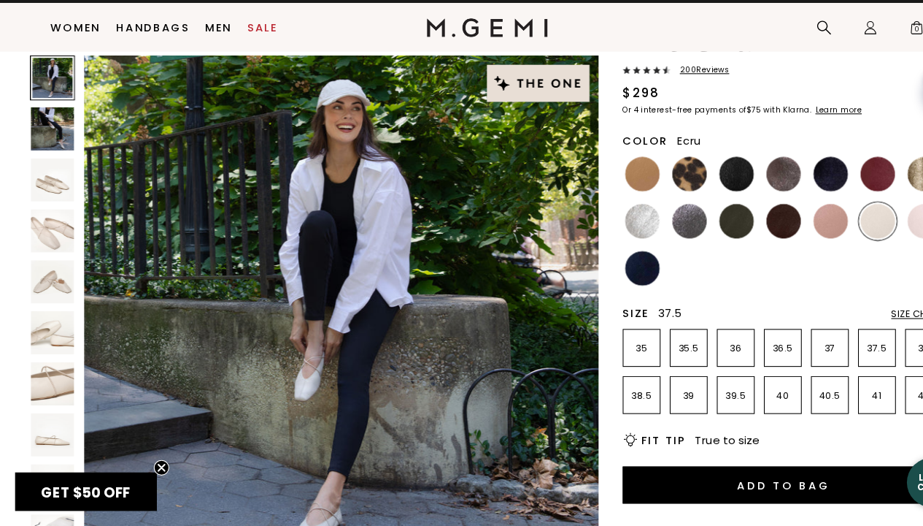
scroll to position [98, 0]
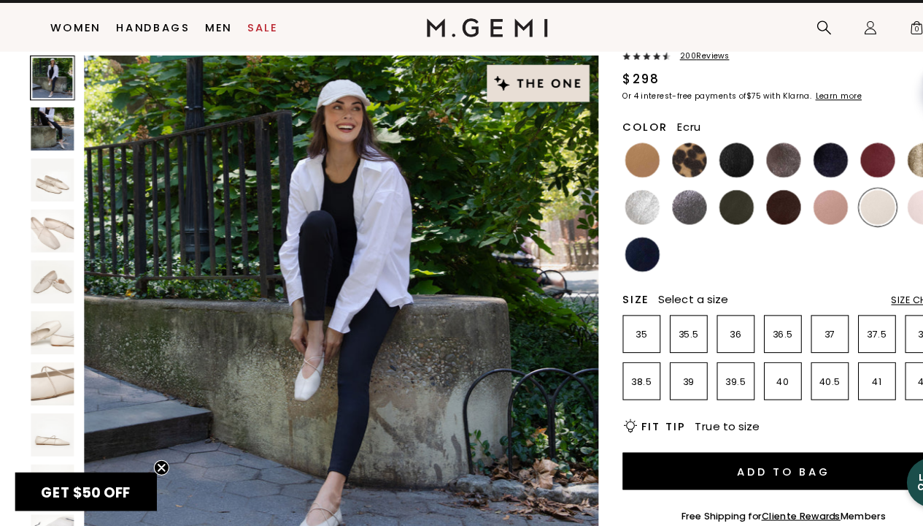
click at [49, 143] on img at bounding box center [50, 149] width 41 height 41
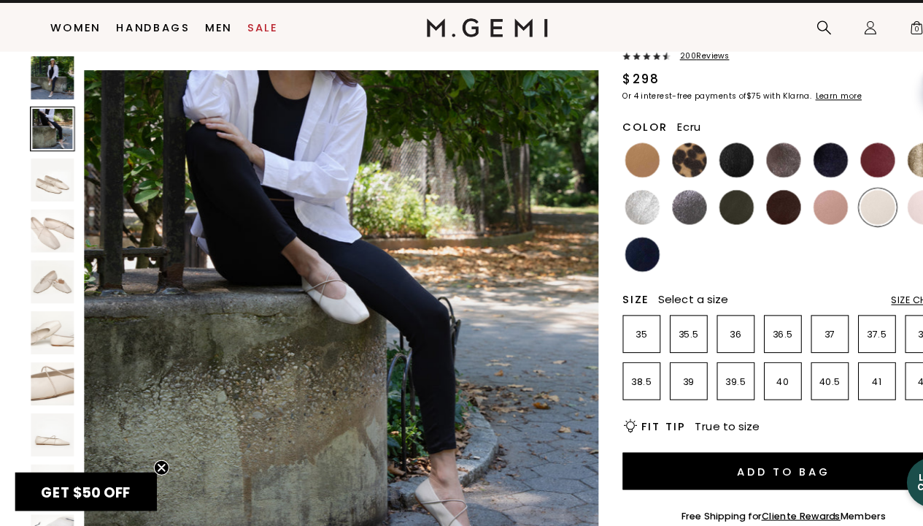
scroll to position [490, 0]
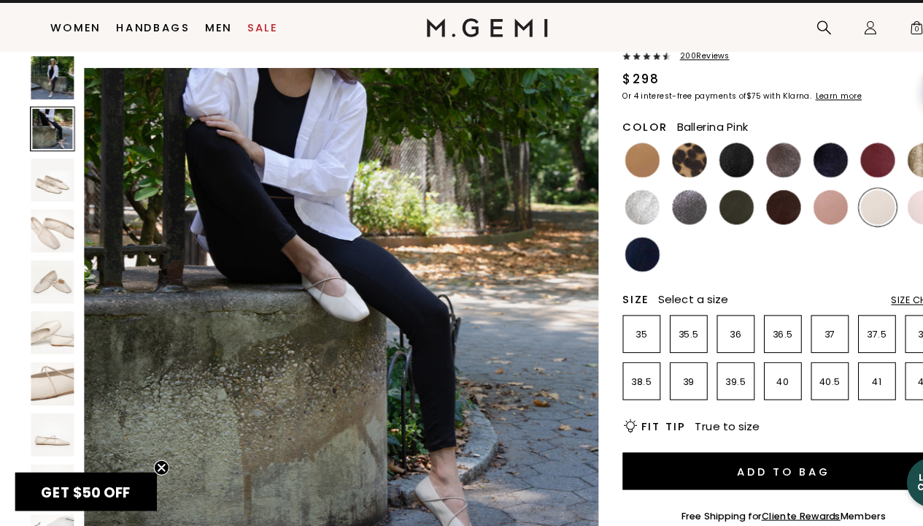
click at [867, 219] on img at bounding box center [875, 223] width 33 height 33
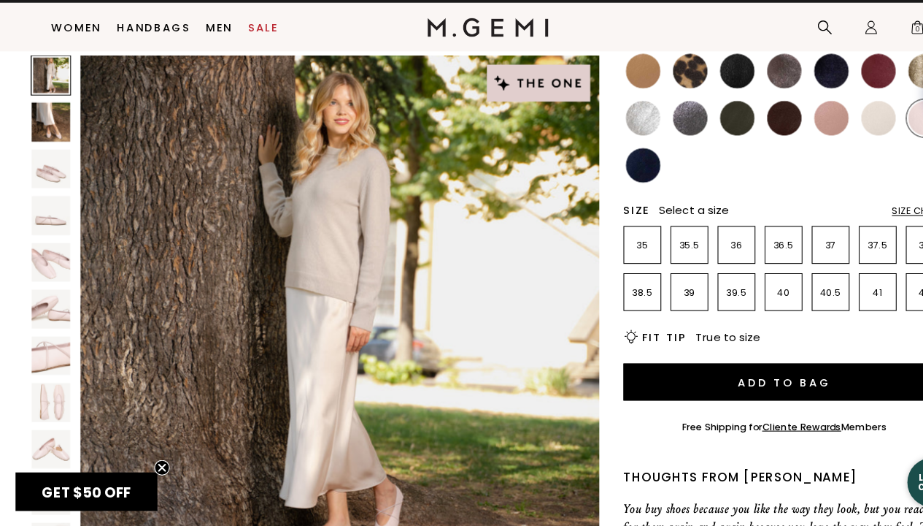
scroll to position [188, 0]
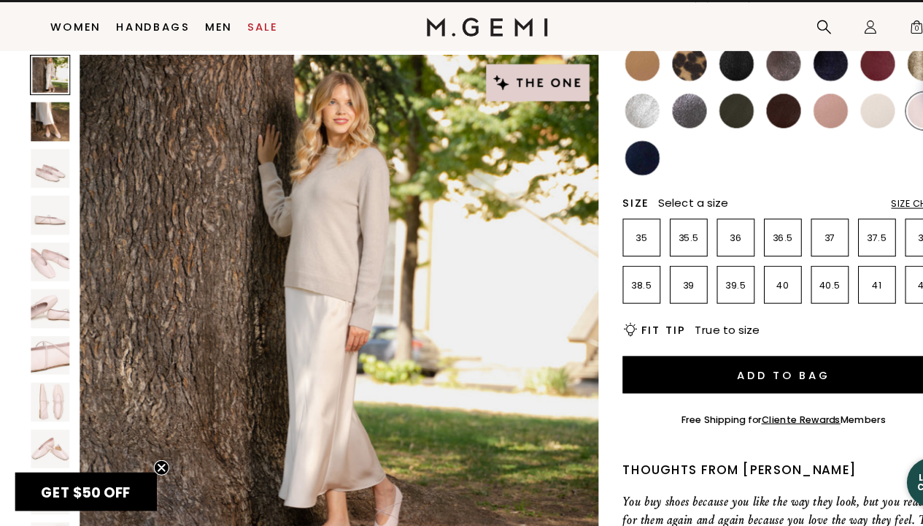
click at [47, 139] on img at bounding box center [48, 143] width 36 height 36
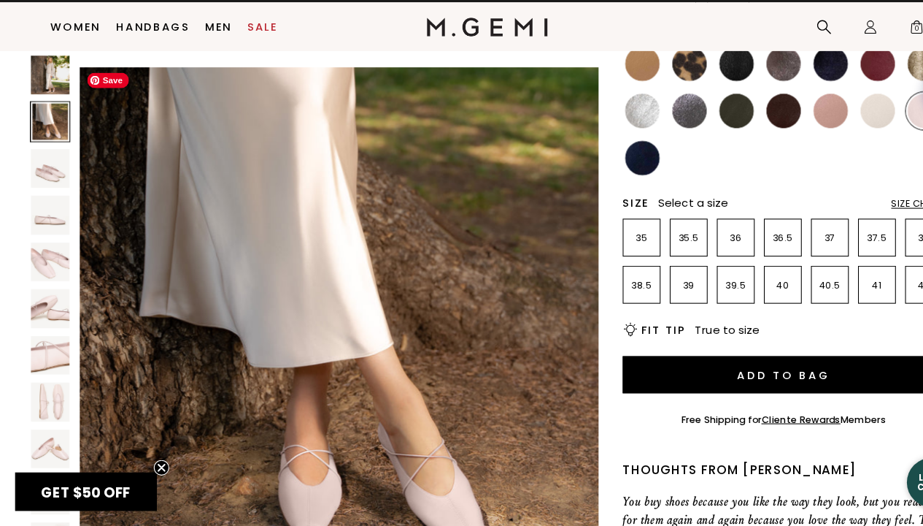
scroll to position [526, 0]
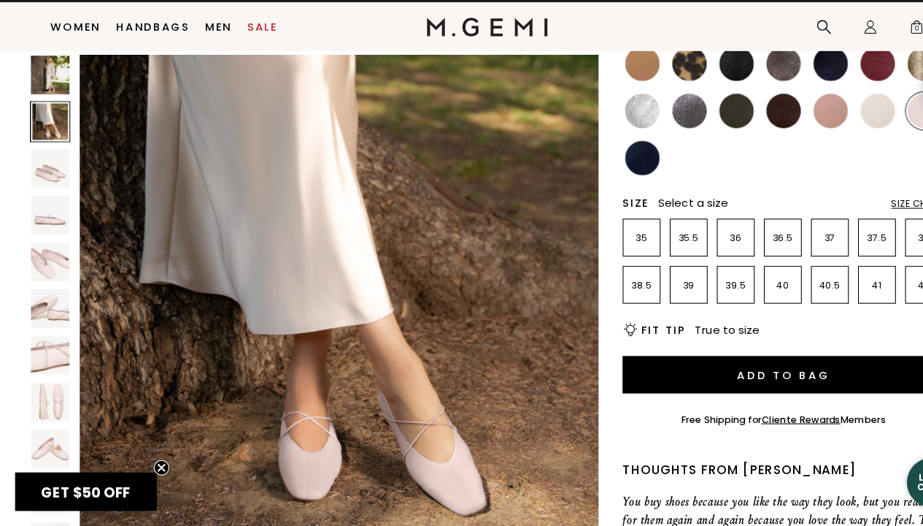
click at [603, 173] on img at bounding box center [608, 177] width 33 height 33
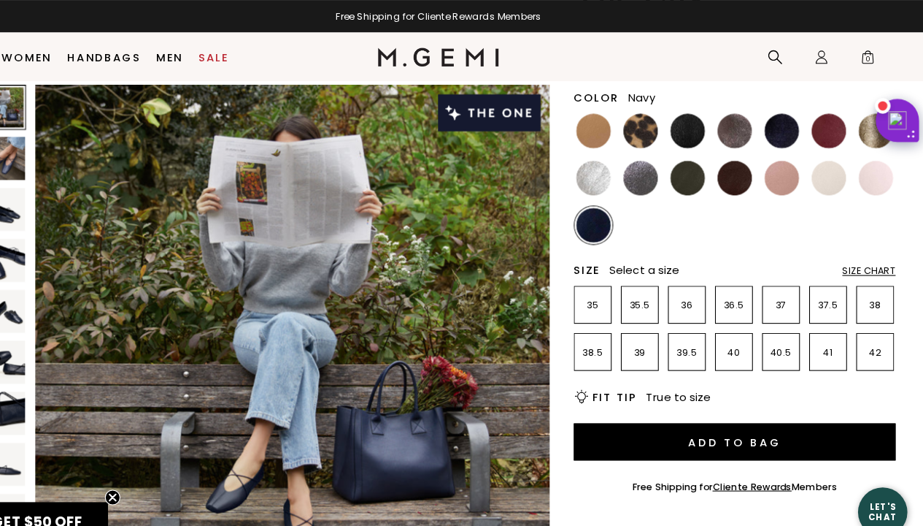
scroll to position [33, 0]
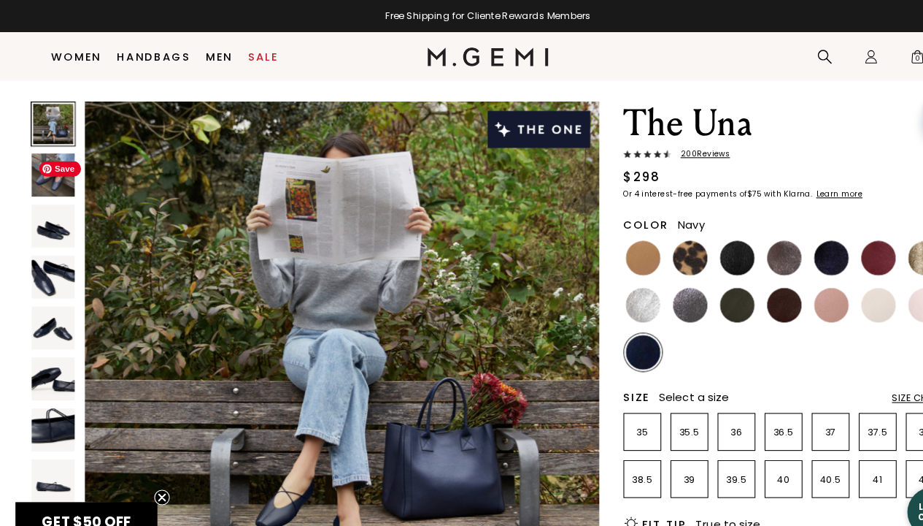
click at [58, 162] on span "Save" at bounding box center [56, 160] width 39 height 15
click at [36, 172] on img at bounding box center [50, 165] width 41 height 41
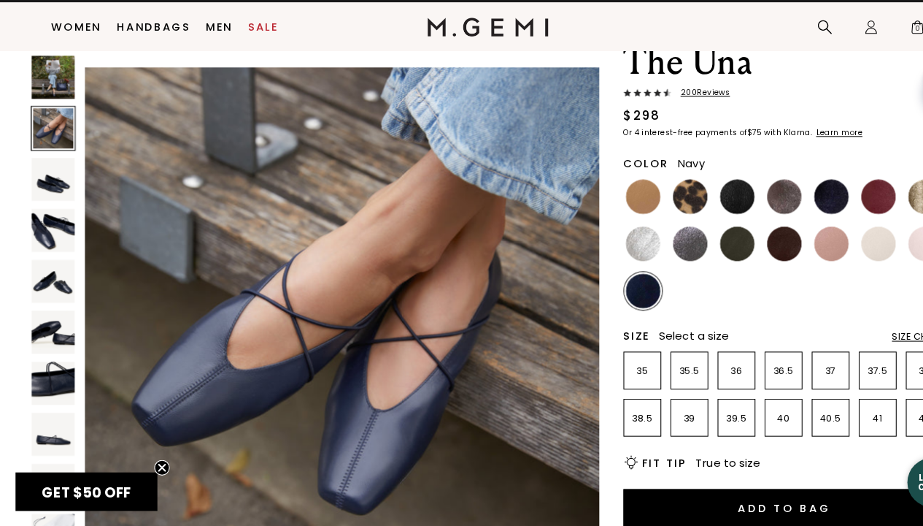
scroll to position [69, 0]
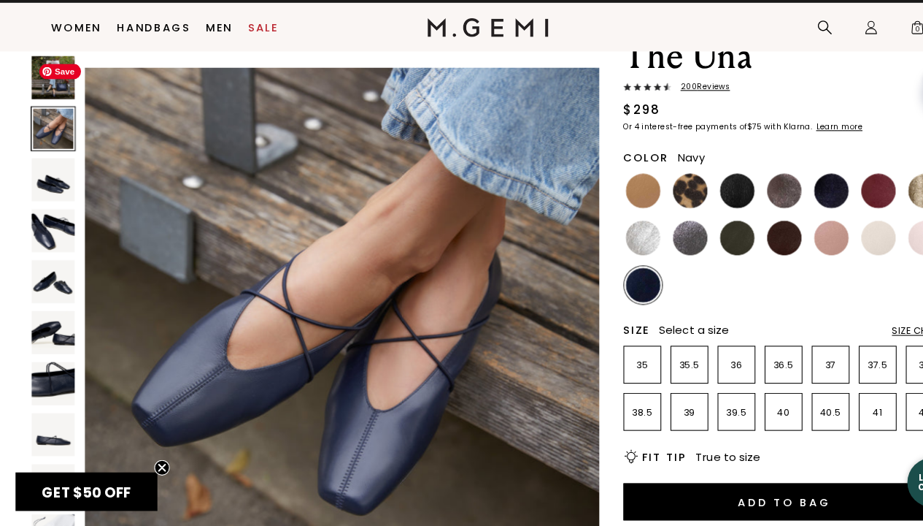
click at [41, 99] on span "Save" at bounding box center [56, 95] width 39 height 15
click at [43, 106] on img at bounding box center [50, 101] width 41 height 41
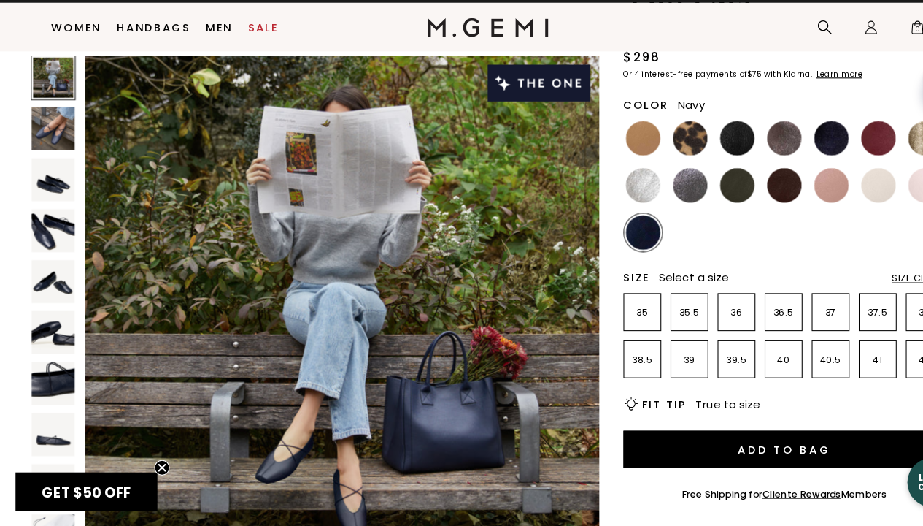
scroll to position [118, 0]
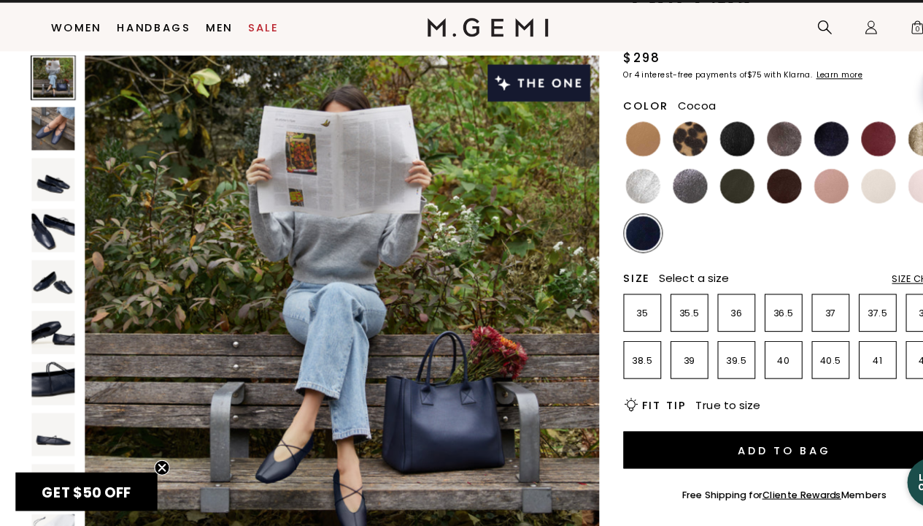
click at [744, 153] on img at bounding box center [742, 159] width 33 height 33
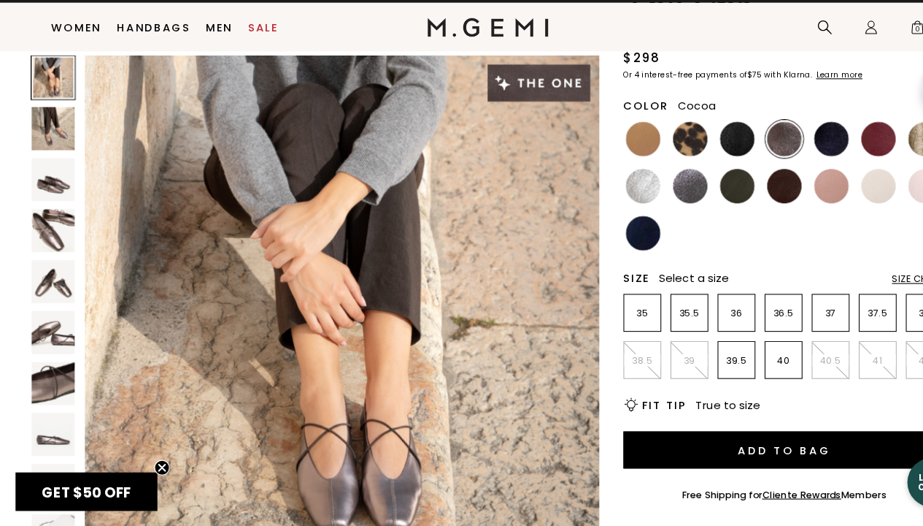
click at [30, 239] on img at bounding box center [50, 246] width 41 height 41
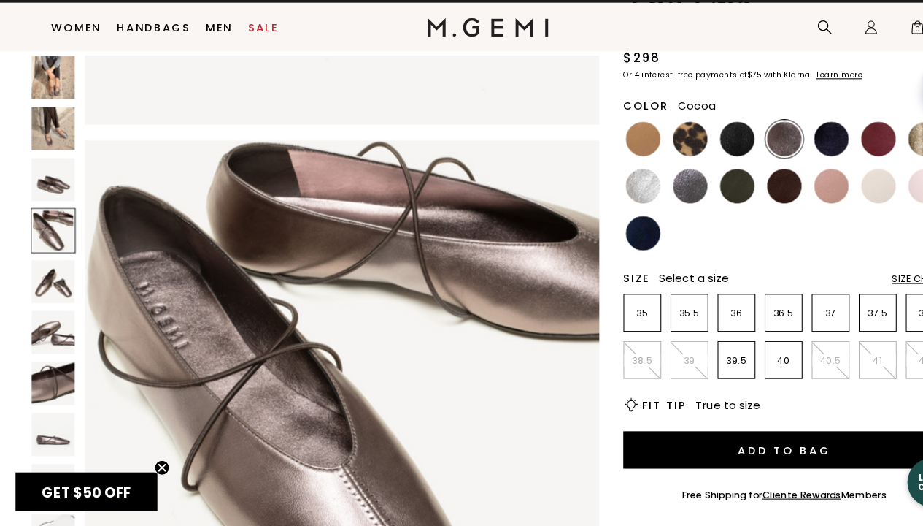
scroll to position [1470, 0]
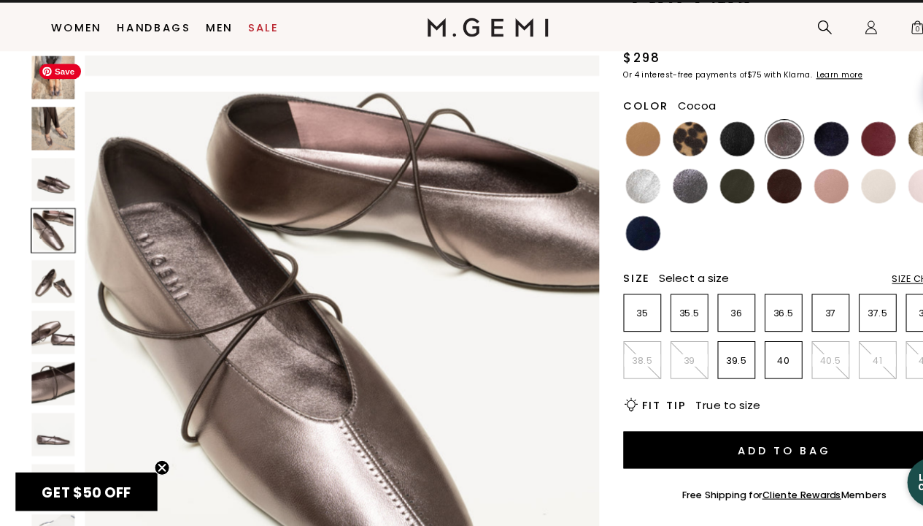
click at [36, 101] on img at bounding box center [50, 101] width 41 height 41
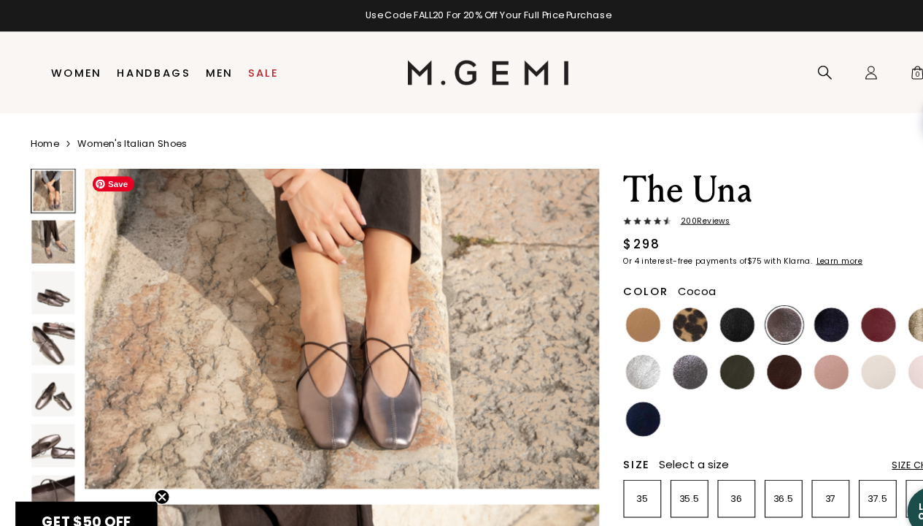
scroll to position [185, 0]
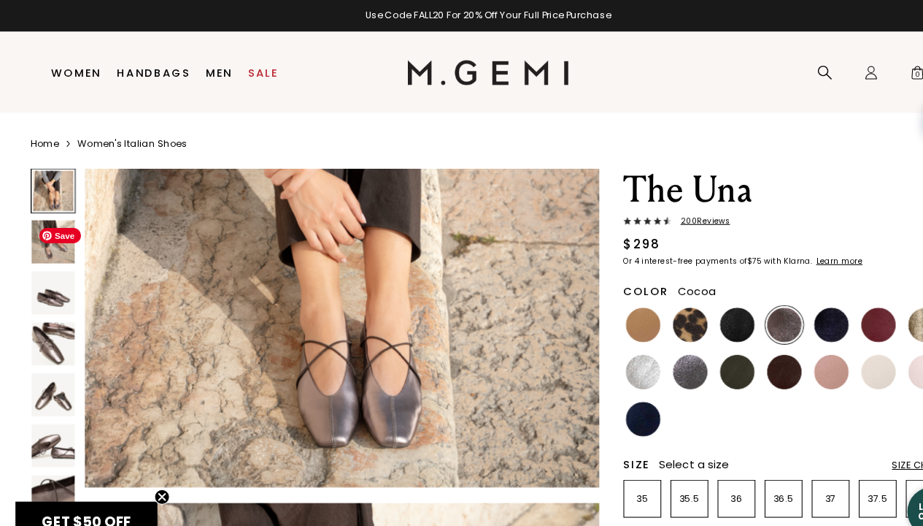
click at [40, 235] on img at bounding box center [50, 229] width 41 height 41
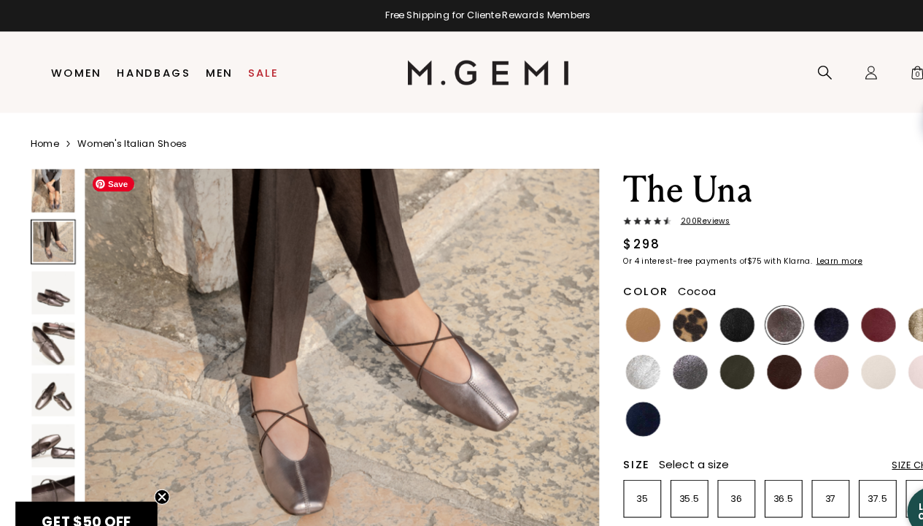
scroll to position [623, 0]
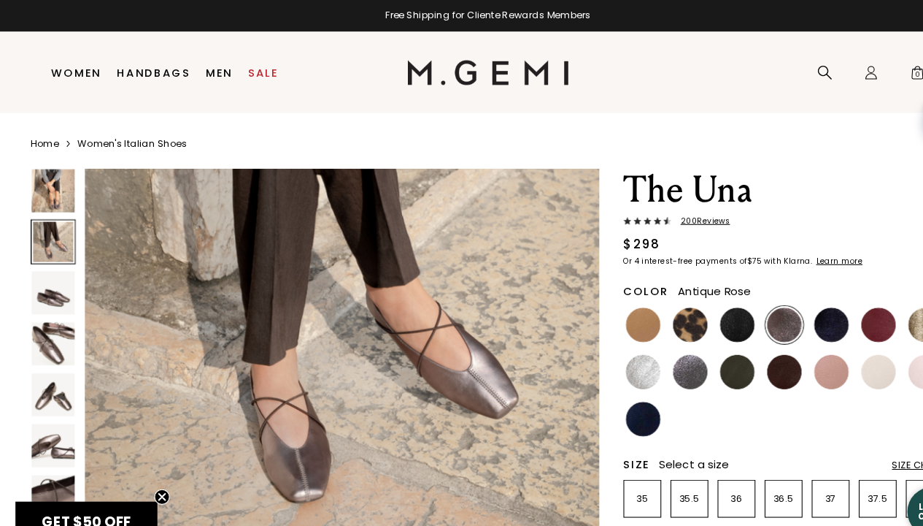
click at [783, 346] on img at bounding box center [786, 352] width 33 height 33
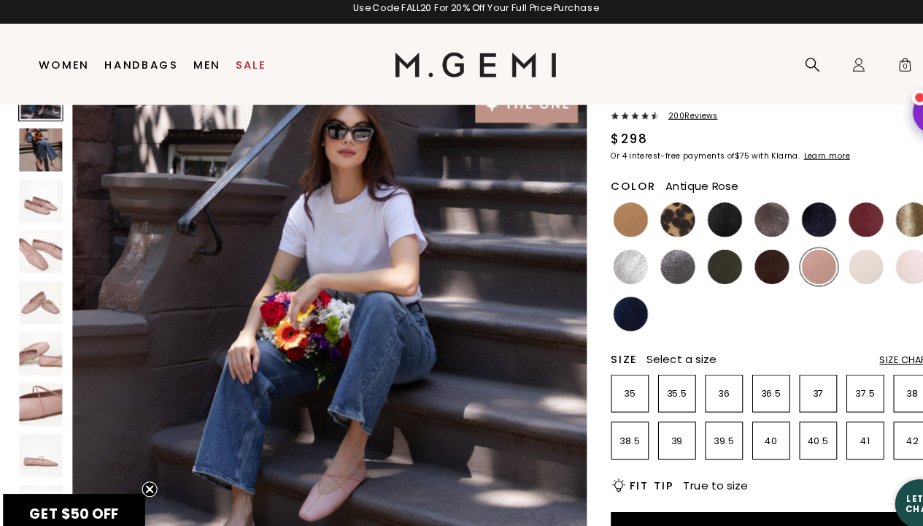
scroll to position [41, 0]
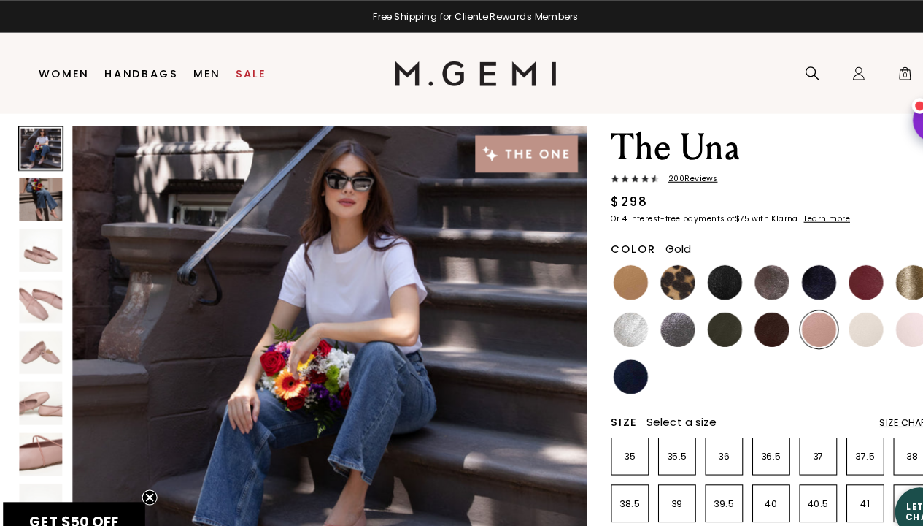
click at [869, 269] on img at bounding box center [875, 266] width 33 height 33
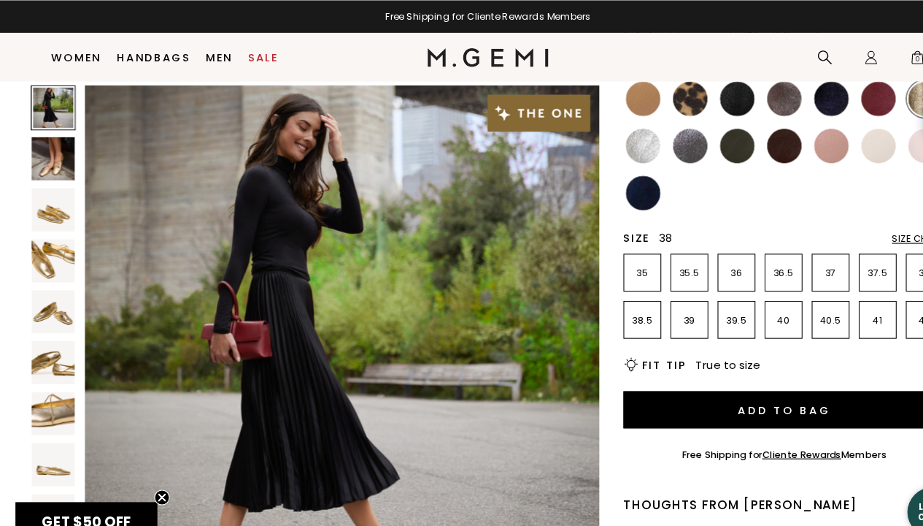
scroll to position [24, 0]
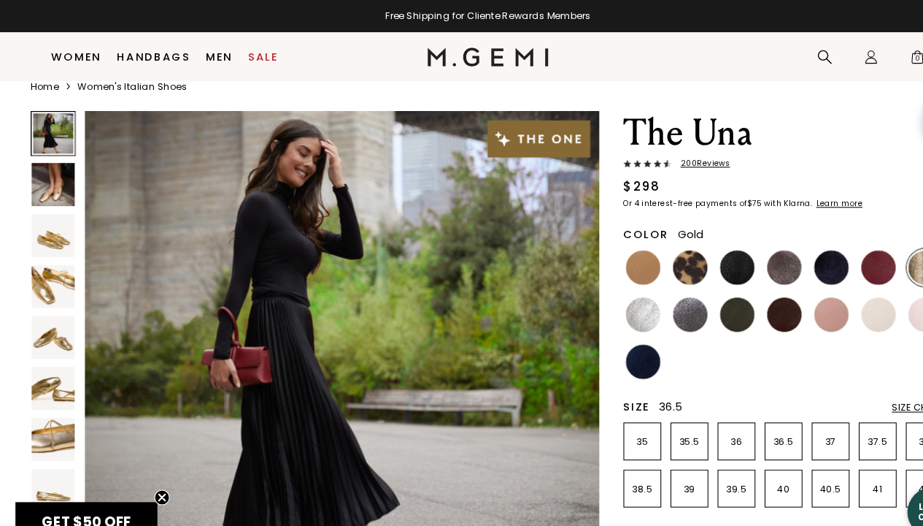
click at [746, 401] on p "36.5" at bounding box center [741, 418] width 34 height 12
click at [745, 247] on img at bounding box center [742, 252] width 33 height 33
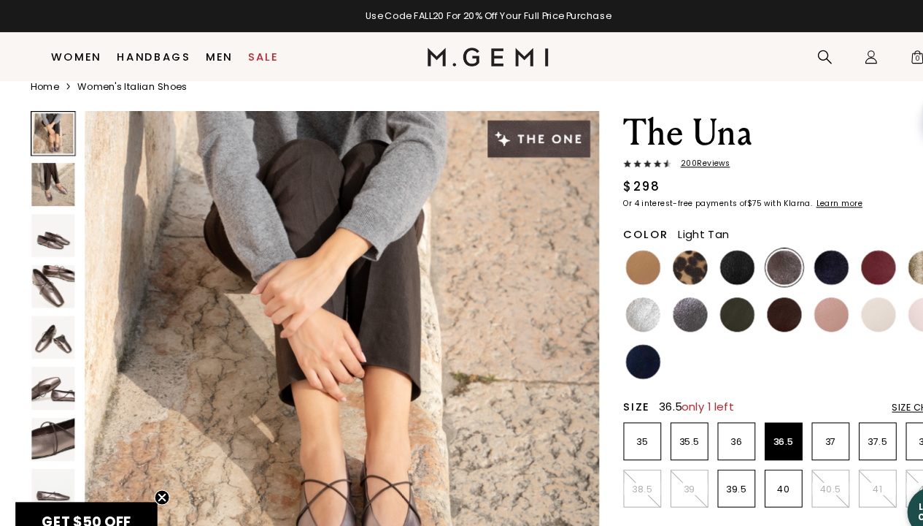
click at [607, 259] on img at bounding box center [608, 252] width 33 height 33
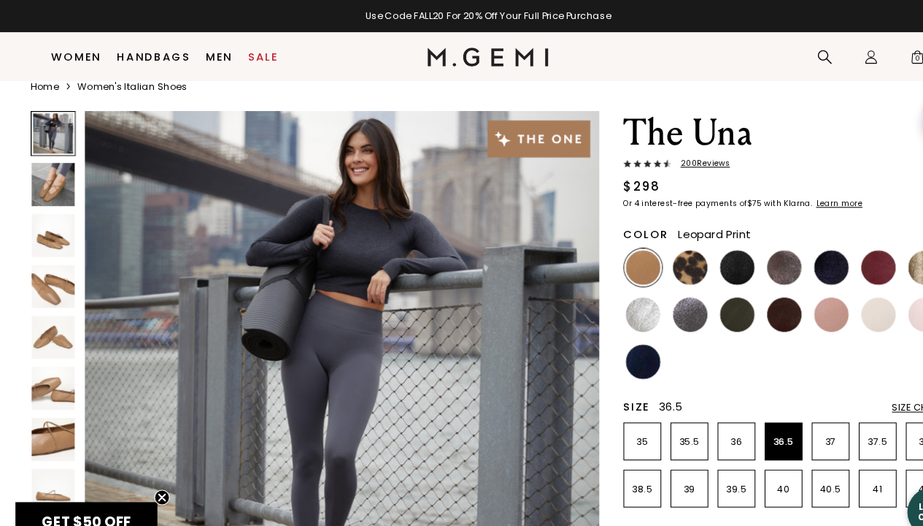
click at [639, 259] on img at bounding box center [652, 252] width 33 height 33
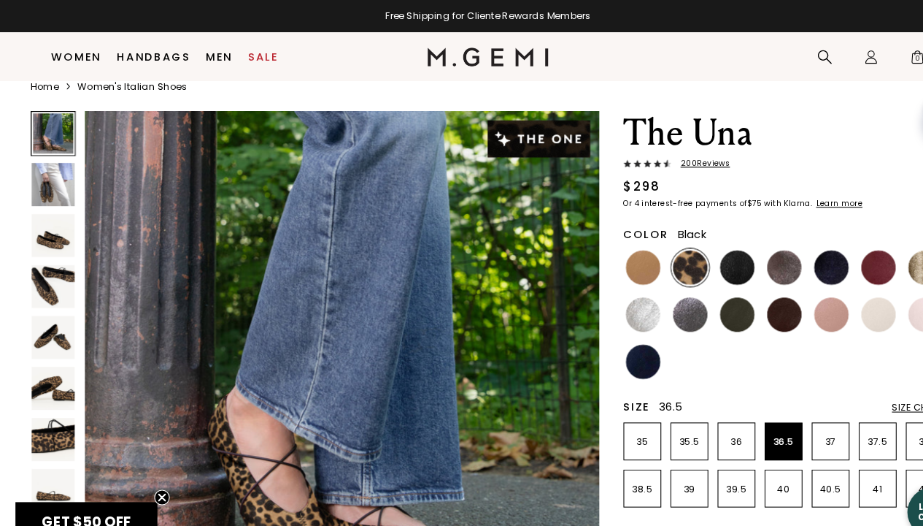
click at [699, 251] on img at bounding box center [697, 252] width 33 height 33
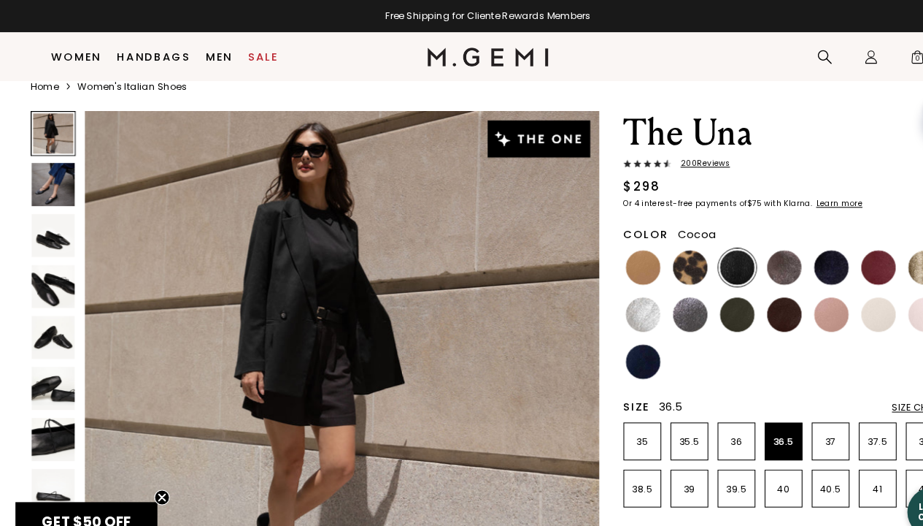
click at [744, 249] on img at bounding box center [742, 252] width 33 height 33
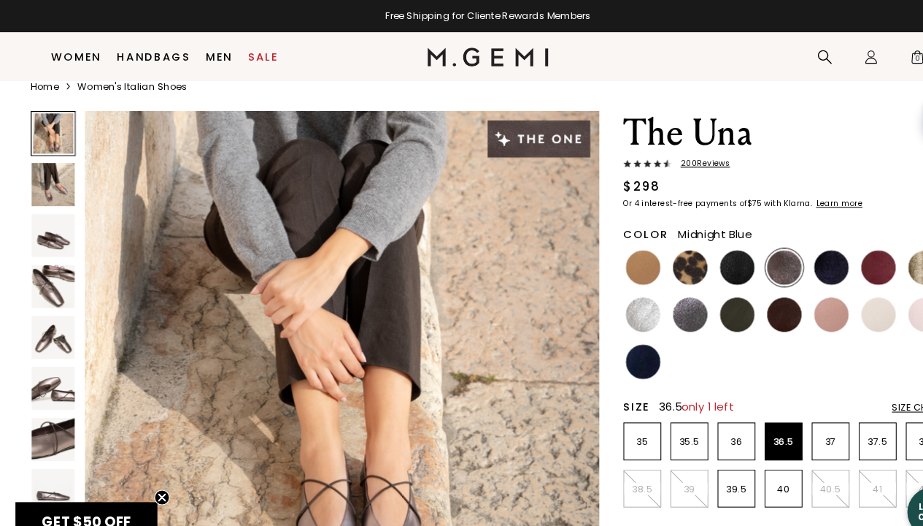
click at [788, 241] on img at bounding box center [786, 252] width 33 height 33
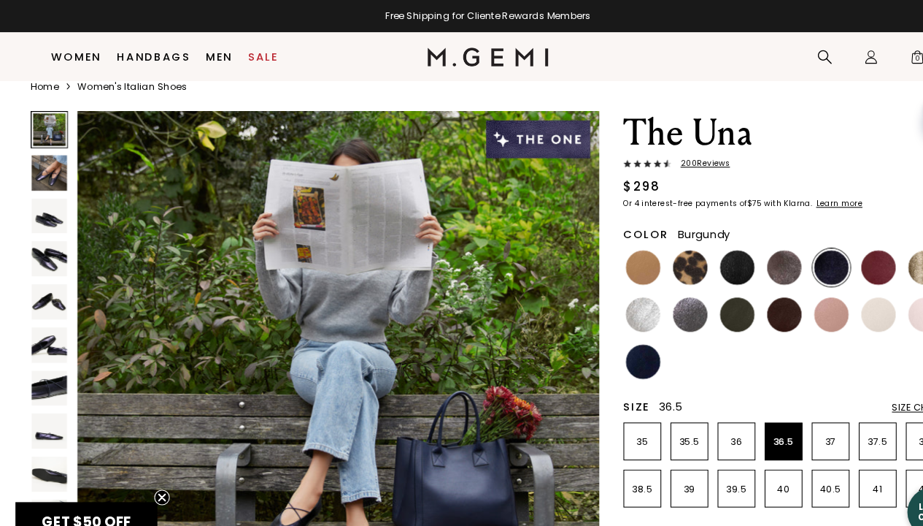
click at [821, 245] on img at bounding box center [831, 252] width 33 height 33
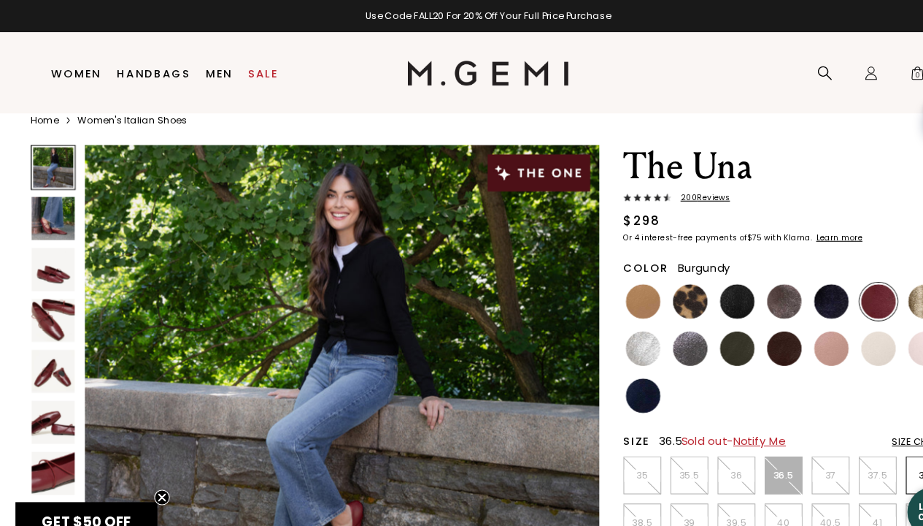
scroll to position [22, 0]
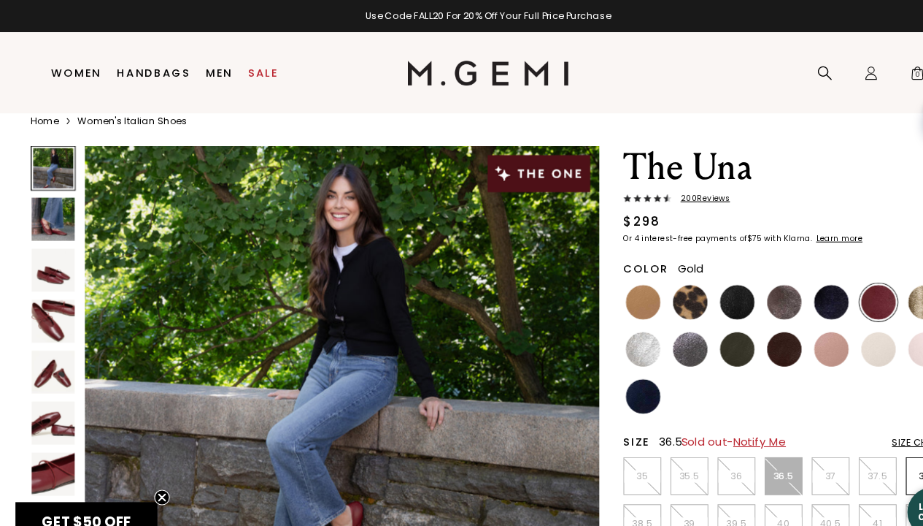
click at [868, 286] on img at bounding box center [875, 285] width 33 height 33
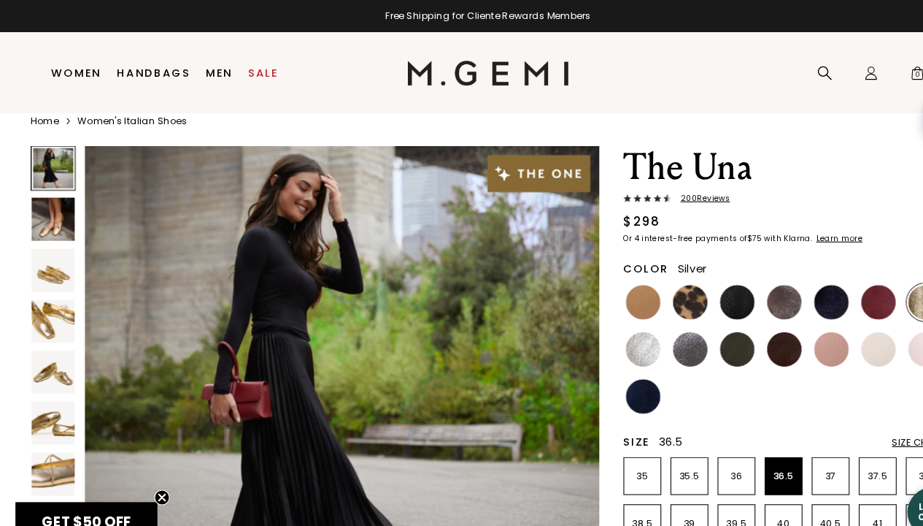
click at [612, 328] on img at bounding box center [608, 330] width 33 height 33
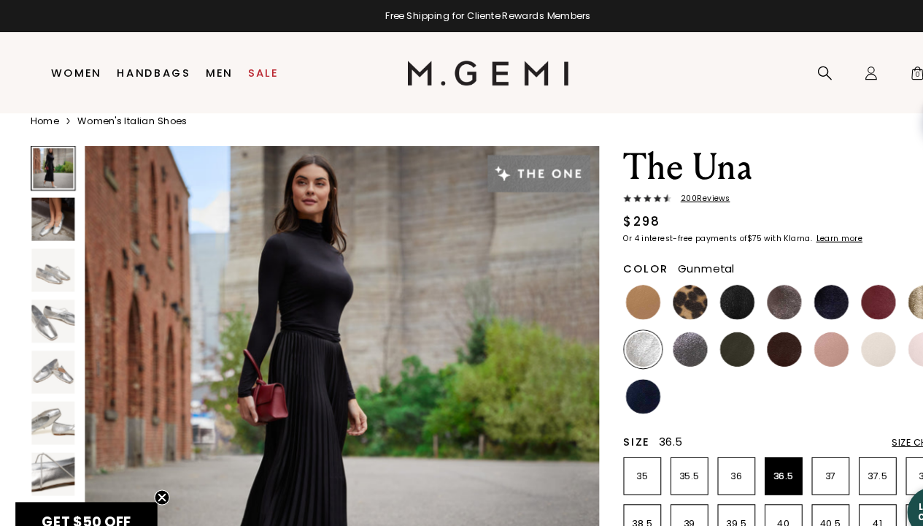
click at [661, 326] on img at bounding box center [652, 330] width 33 height 33
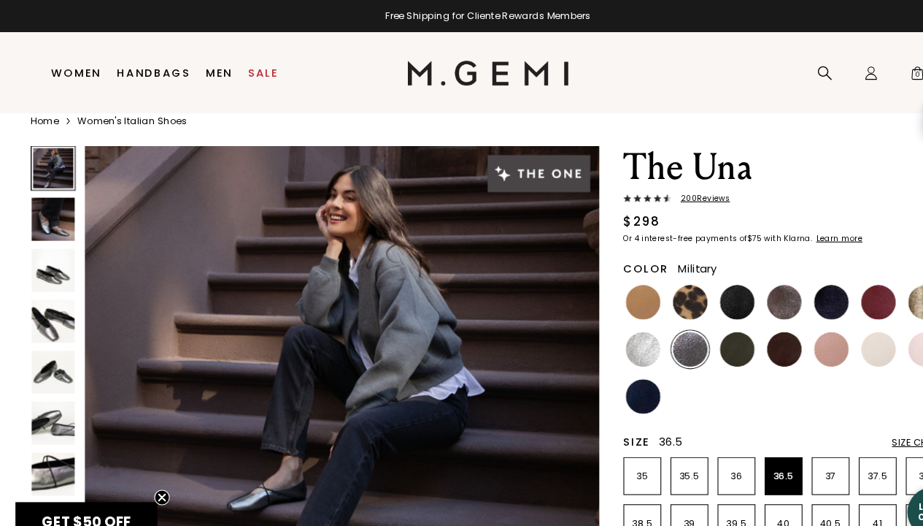
click at [701, 330] on img at bounding box center [697, 330] width 33 height 33
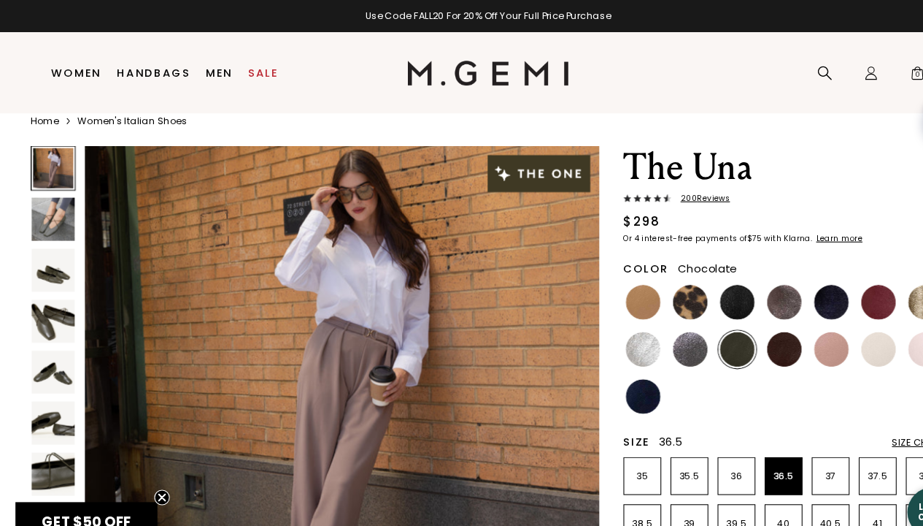
click at [744, 331] on img at bounding box center [742, 330] width 33 height 33
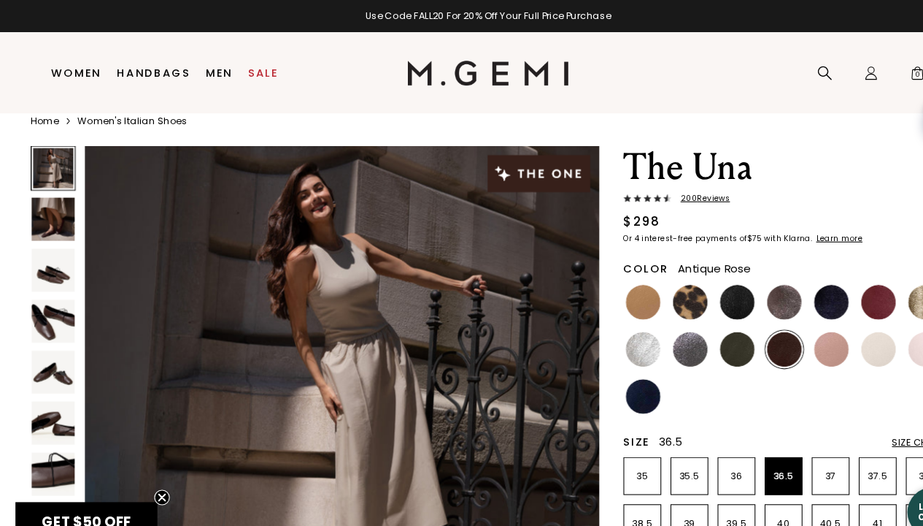
click at [788, 331] on img at bounding box center [786, 330] width 33 height 33
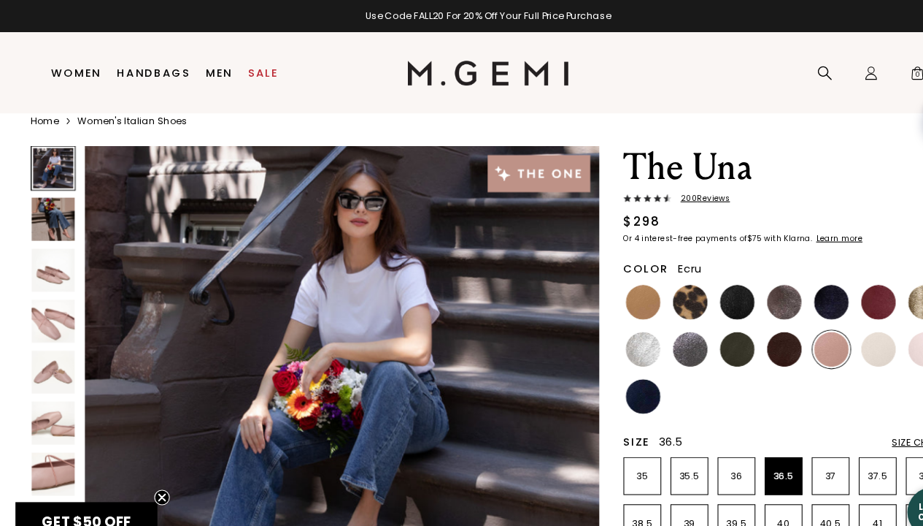
click at [823, 329] on img at bounding box center [831, 330] width 33 height 33
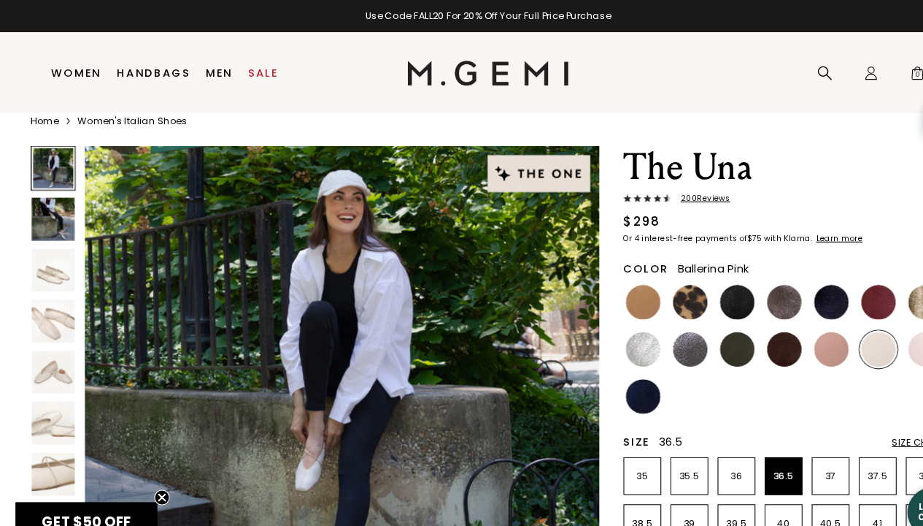
click at [861, 335] on img at bounding box center [875, 330] width 33 height 33
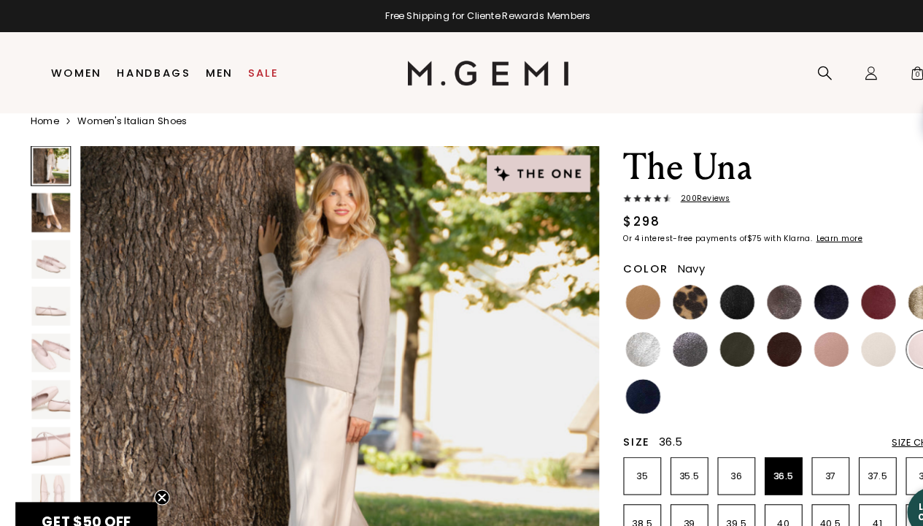
click at [604, 381] on img at bounding box center [608, 374] width 33 height 33
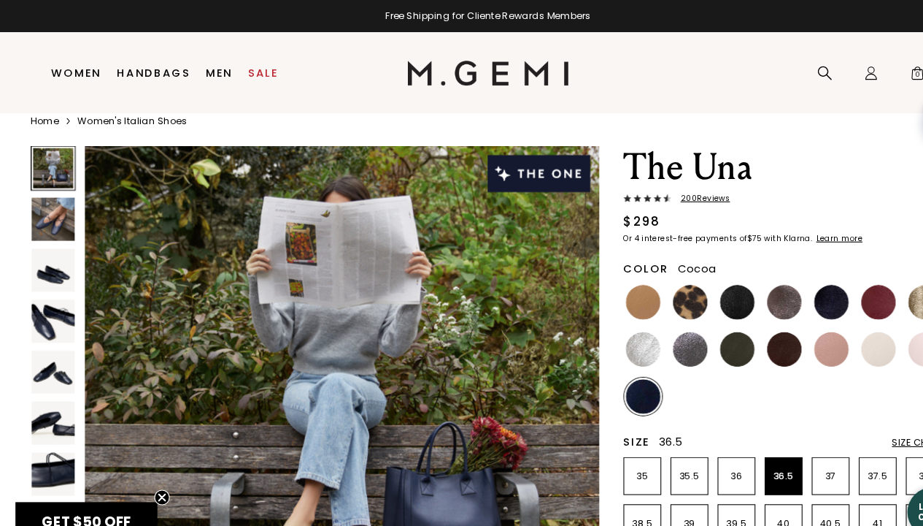
click at [743, 282] on img at bounding box center [742, 285] width 33 height 33
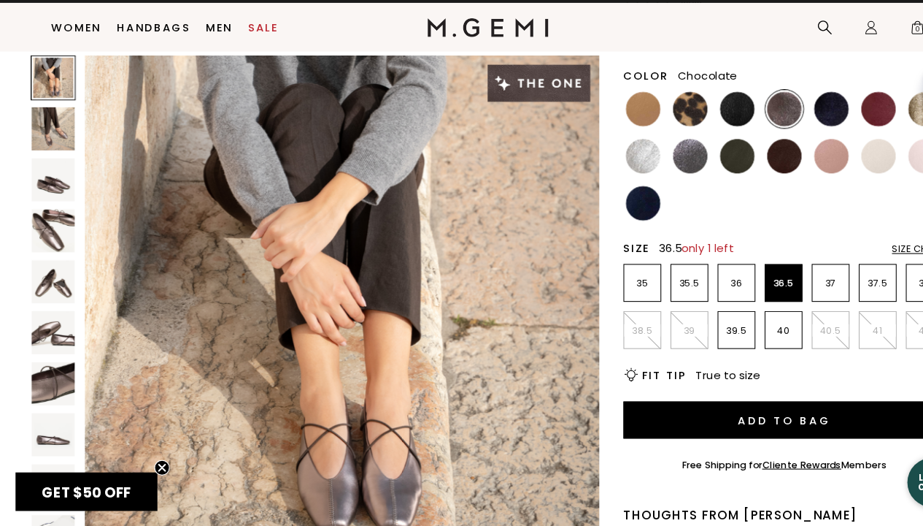
scroll to position [146, 0]
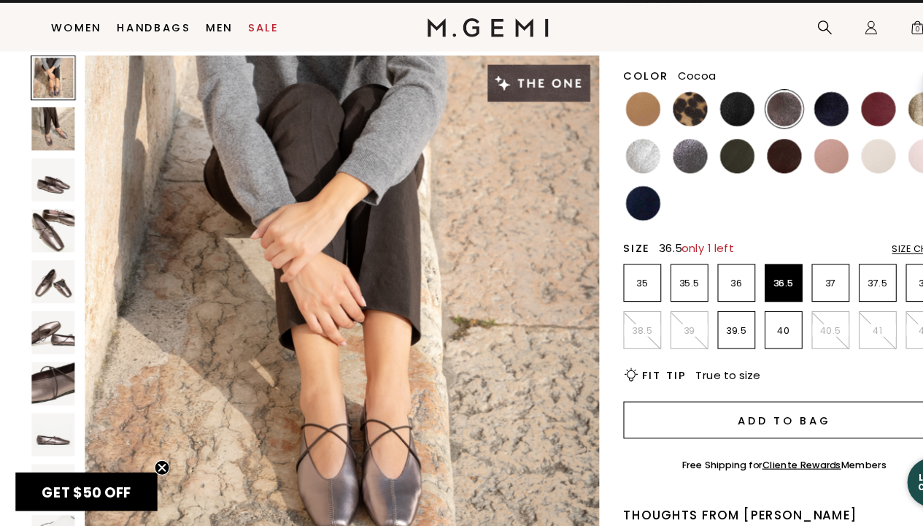
click at [691, 401] on button "Add to Bag" at bounding box center [742, 424] width 304 height 35
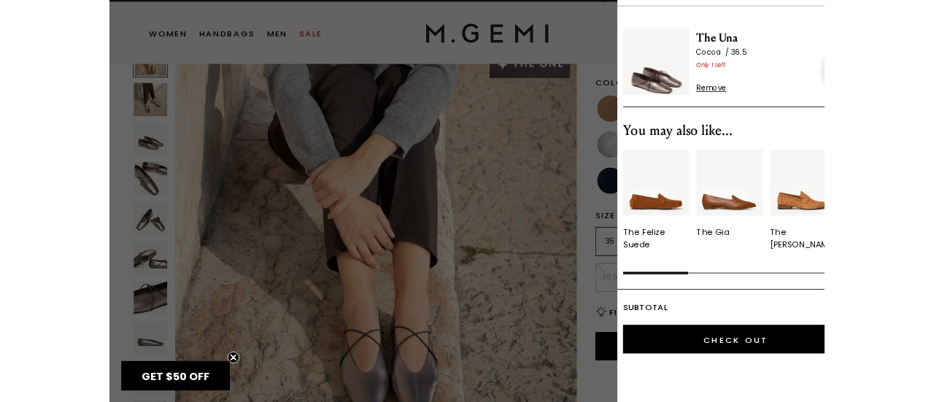
scroll to position [0, 0]
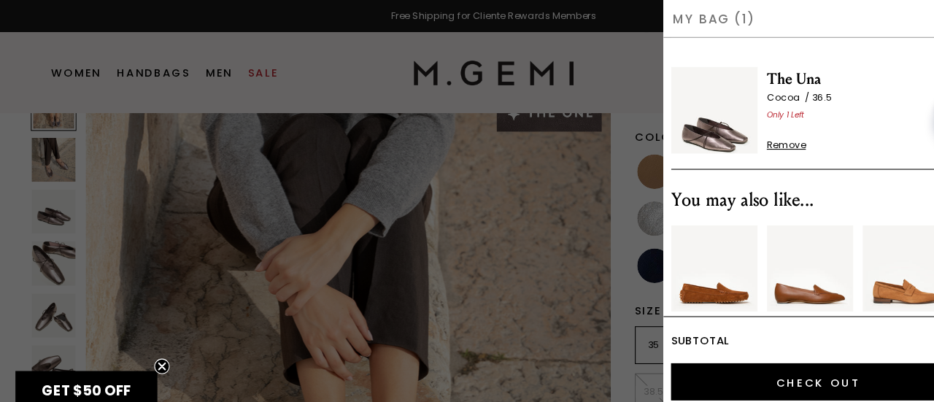
click at [109, 355] on span "GET $50 OFF" at bounding box center [82, 369] width 134 height 36
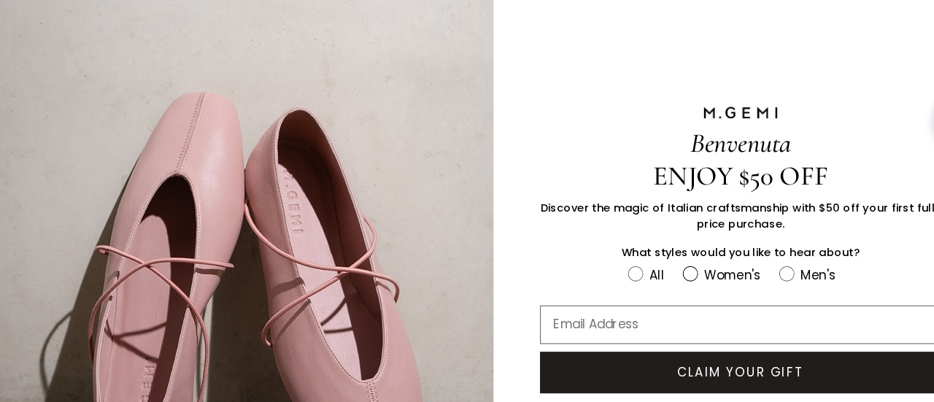
click at [650, 252] on icon "FULLSCREEN Form" at bounding box center [653, 259] width 15 height 15
click at [594, 250] on input "Women's" at bounding box center [593, 250] width 1 height 1
radio input "true"
click at [582, 301] on input "Email Address" at bounding box center [701, 307] width 380 height 36
type input "[EMAIL_ADDRESS][DOMAIN_NAME]"
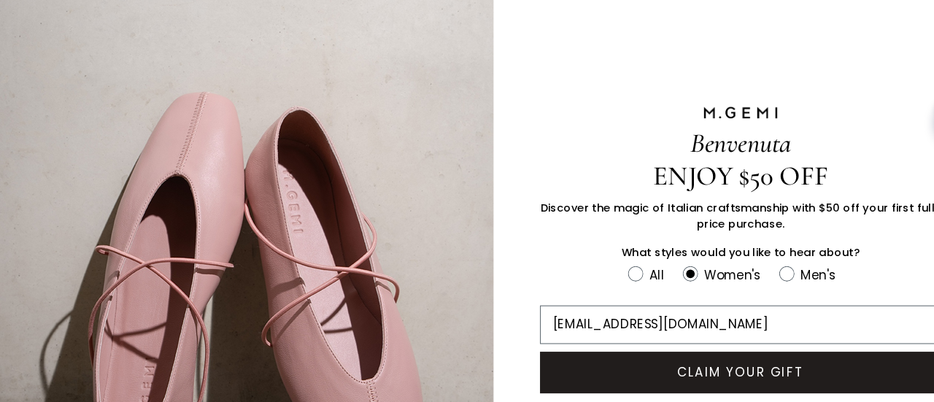
click at [586, 342] on button "CLAIM YOUR GIFT" at bounding box center [701, 352] width 380 height 39
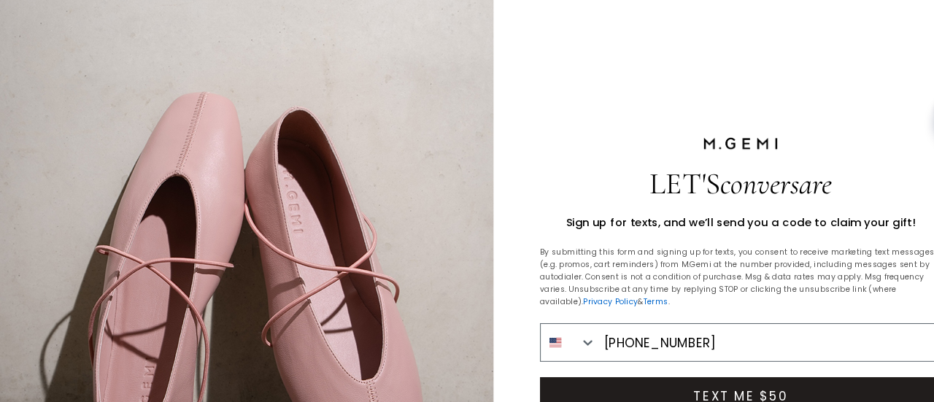
type input "[PHONE_NUMBER]"
click at [591, 374] on button "TEXT ME $50" at bounding box center [701, 375] width 380 height 36
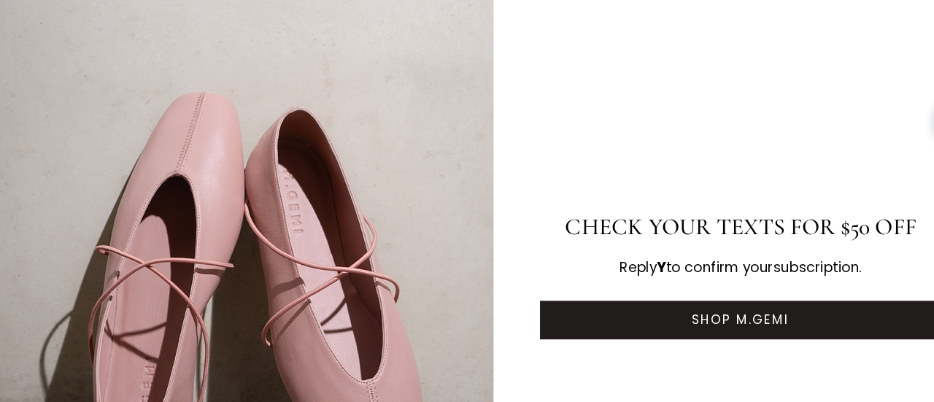
click at [631, 293] on button "SHOP M.GEMI" at bounding box center [701, 303] width 380 height 36
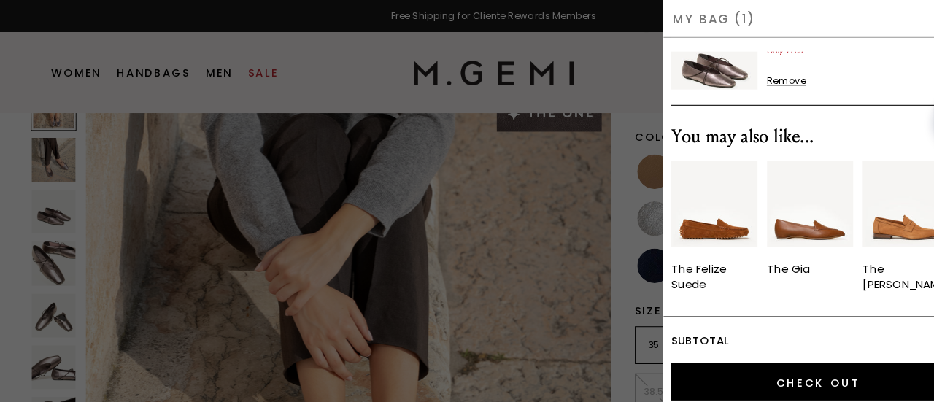
scroll to position [85, 0]
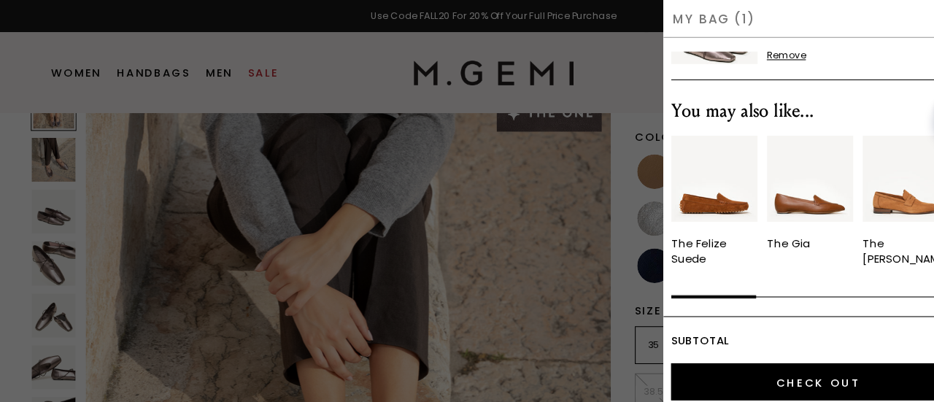
click at [541, 93] on div at bounding box center [467, 201] width 934 height 402
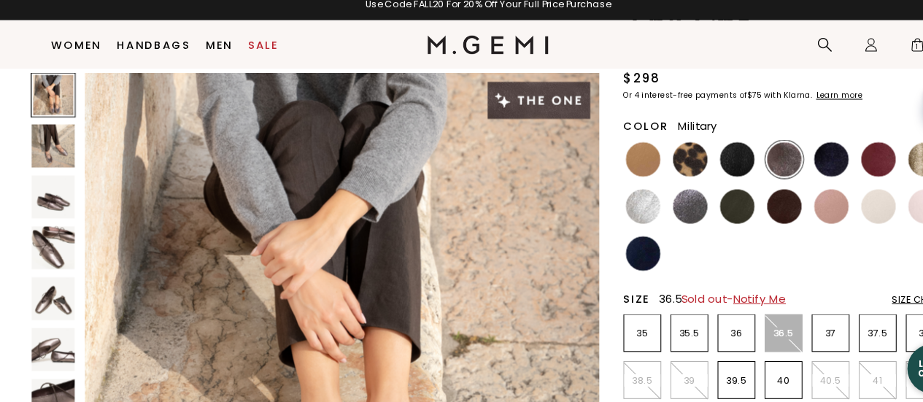
scroll to position [93, 0]
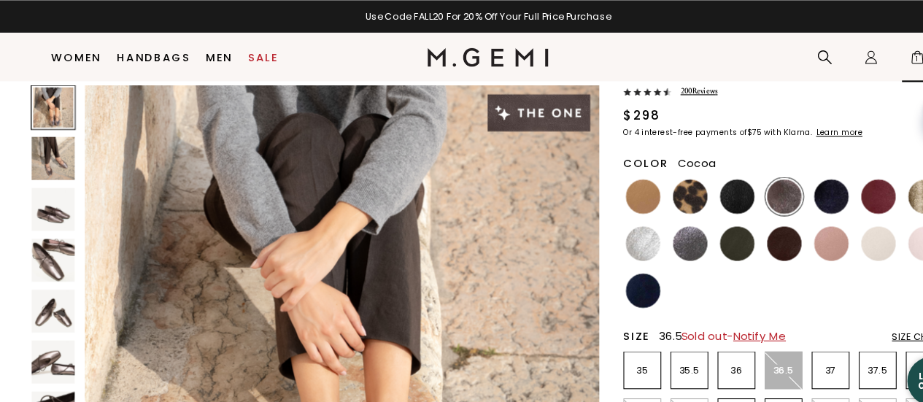
click at [866, 53] on span "1" at bounding box center [868, 57] width 15 height 15
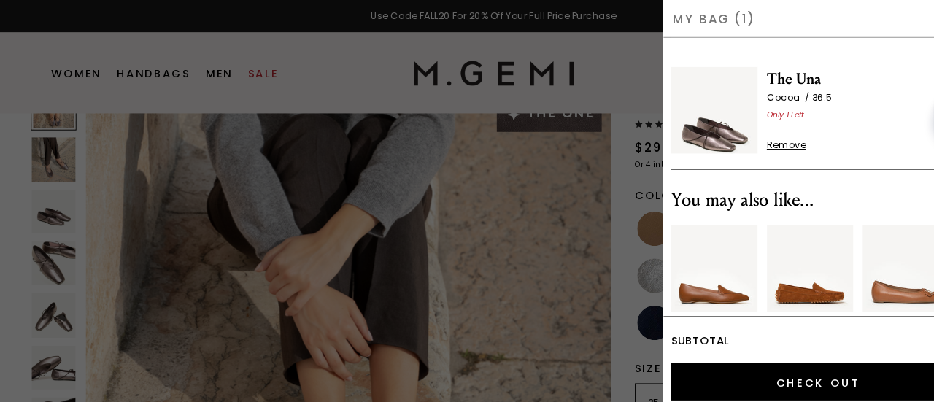
scroll to position [0, 0]
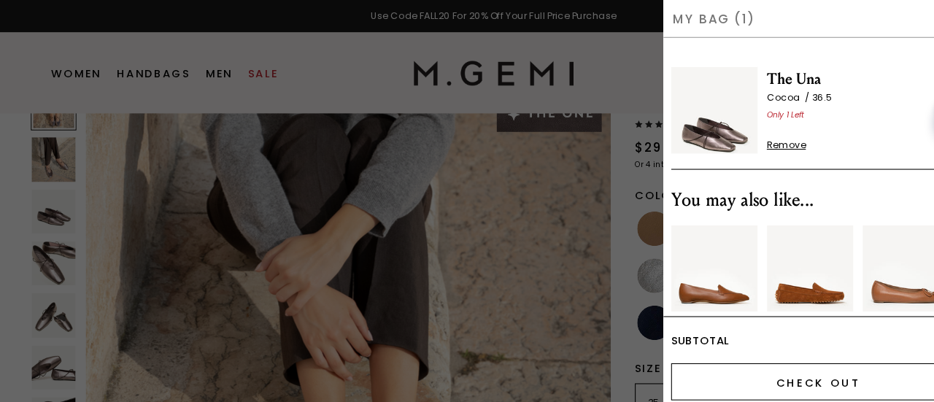
click at [744, 350] on input "Check Out" at bounding box center [774, 361] width 279 height 35
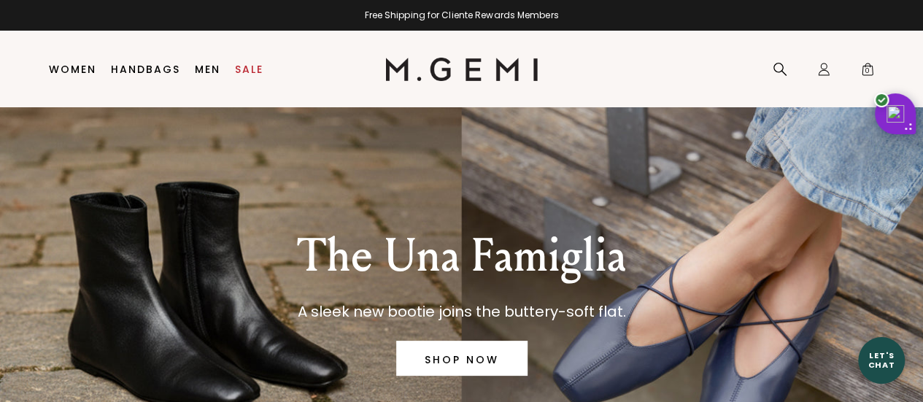
click at [166, 57] on li "Handbags" at bounding box center [146, 69] width 84 height 77
click at [159, 67] on link "Handbags" at bounding box center [145, 70] width 69 height 12
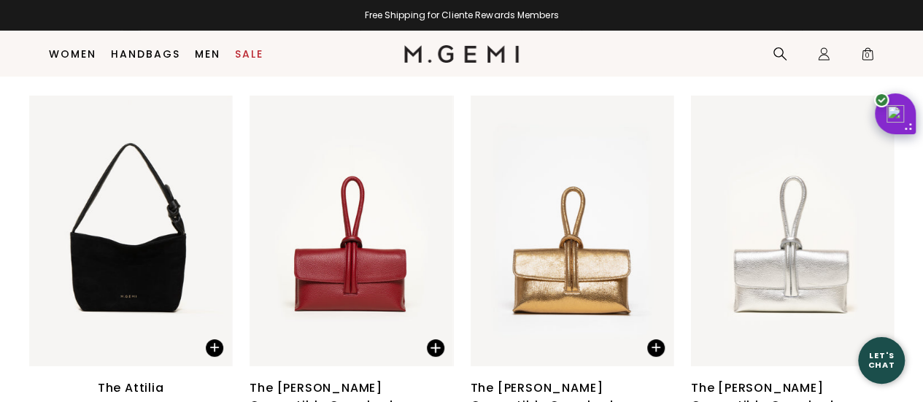
scroll to position [2623, 0]
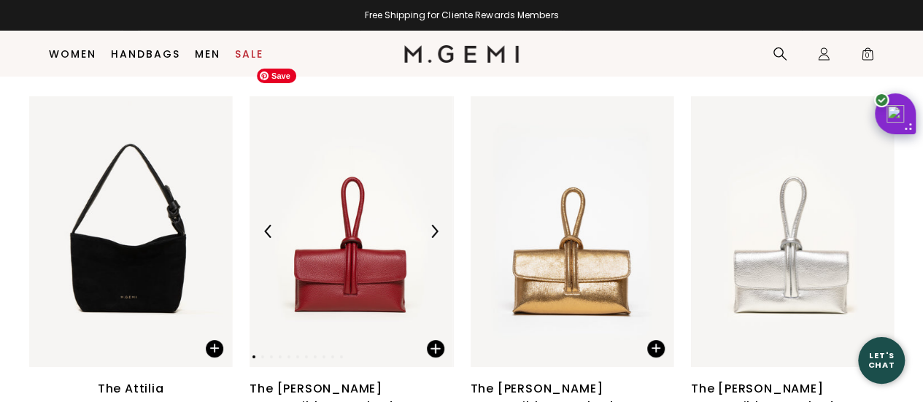
click at [339, 243] on img at bounding box center [351, 231] width 203 height 271
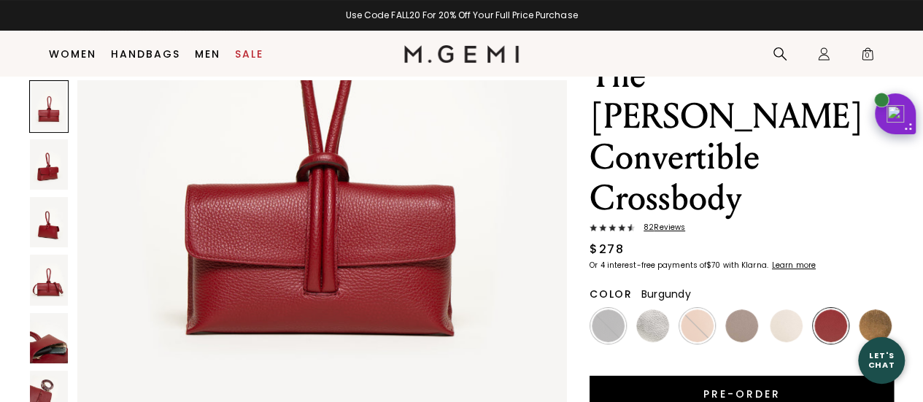
scroll to position [83, 0]
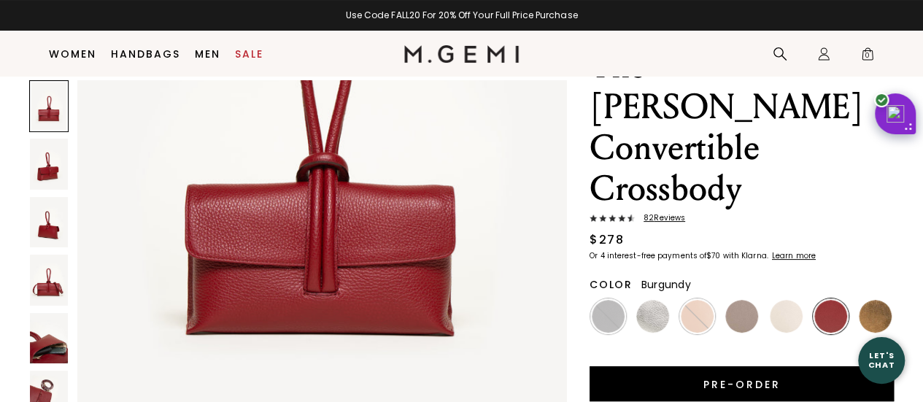
click at [50, 282] on img at bounding box center [49, 280] width 38 height 50
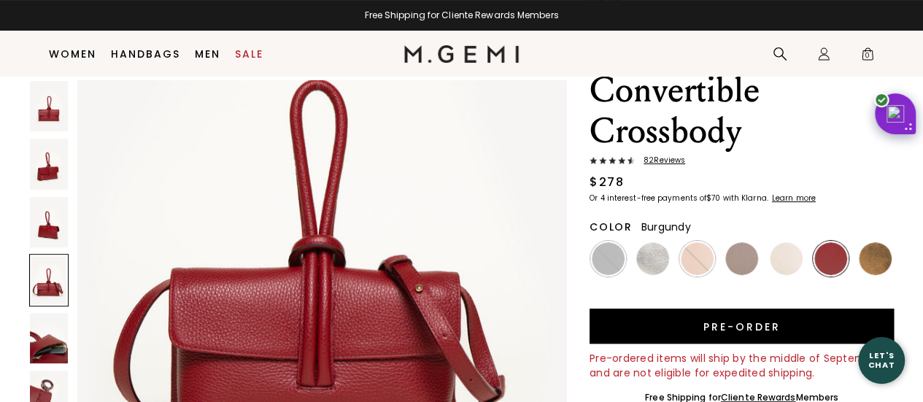
scroll to position [144, 0]
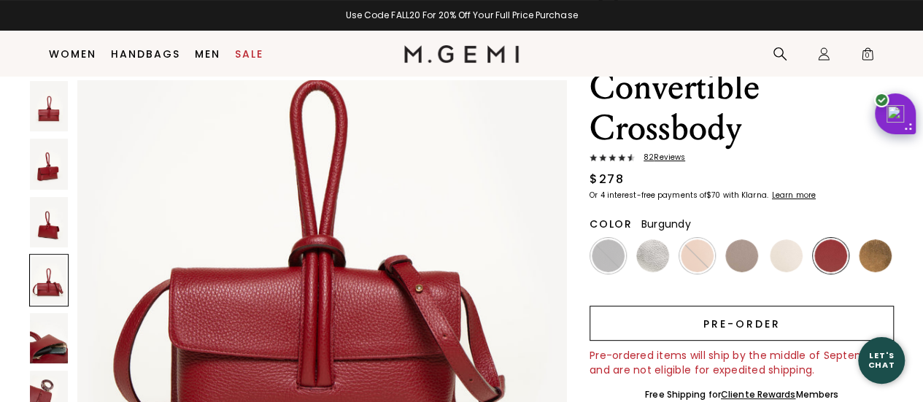
click at [645, 306] on button "Pre-order" at bounding box center [742, 323] width 304 height 35
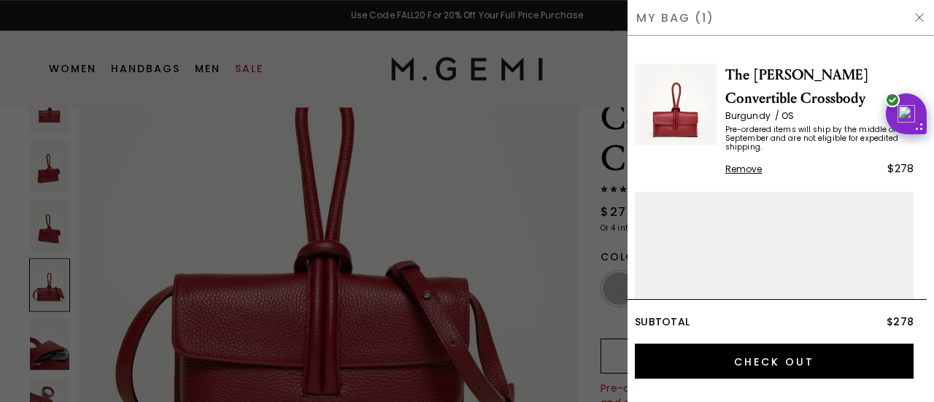
scroll to position [2219, 0]
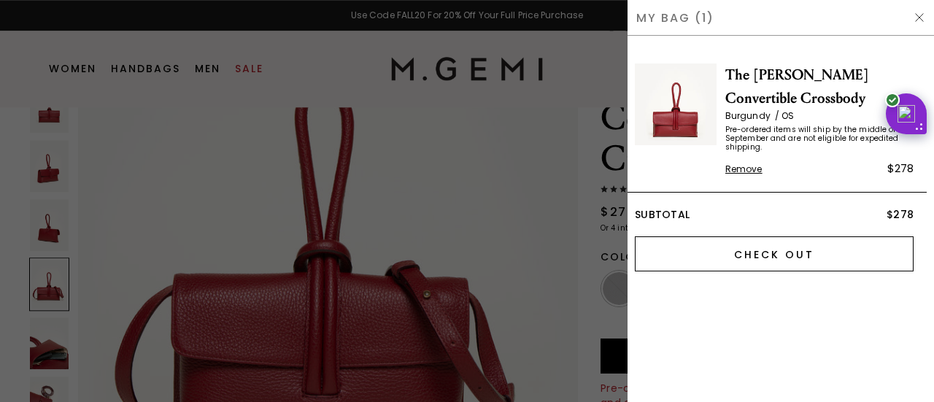
click at [672, 255] on input "Check Out" at bounding box center [774, 253] width 279 height 35
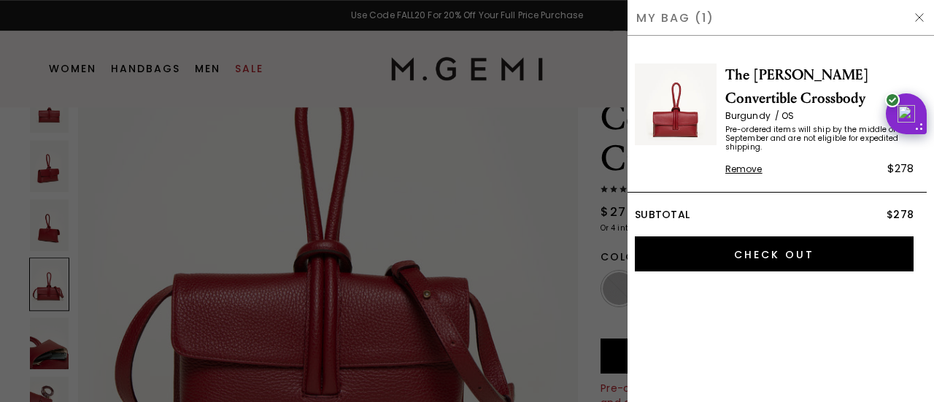
click at [922, 20] on img at bounding box center [920, 18] width 12 height 12
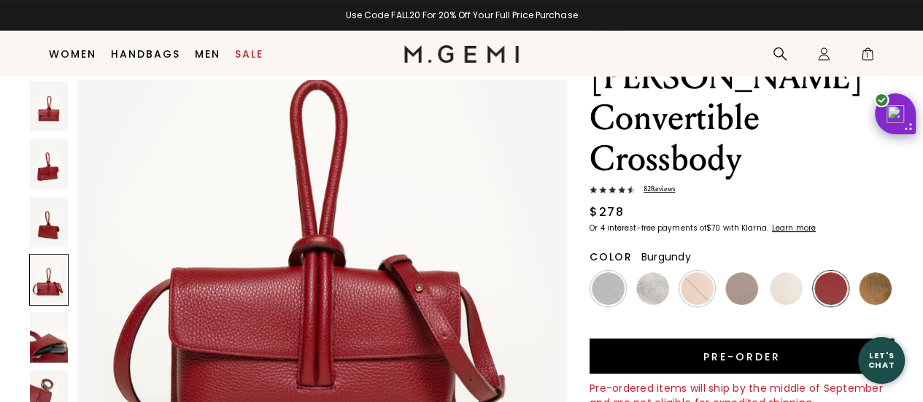
scroll to position [2177, 0]
